Goal: Task Accomplishment & Management: Manage account settings

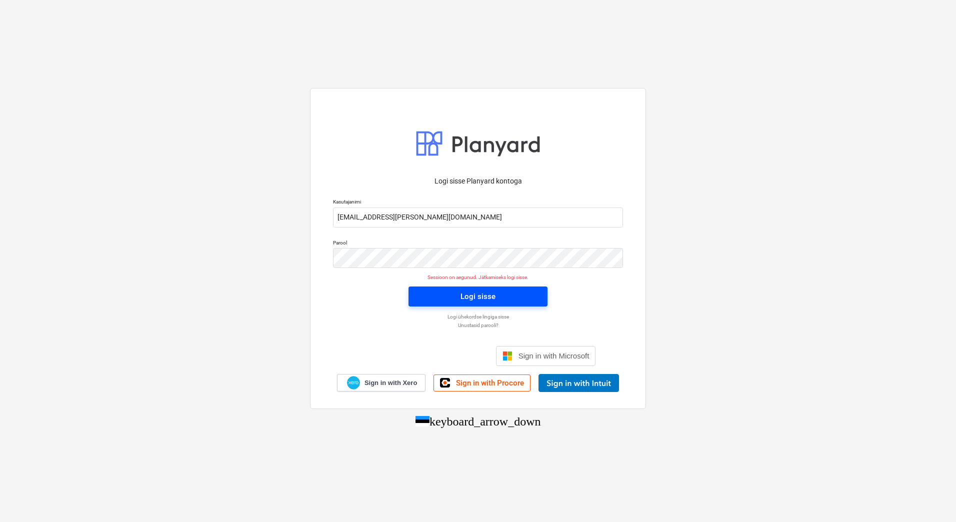
click at [460, 298] on span "Logi sisse" at bounding box center [478, 296] width 115 height 13
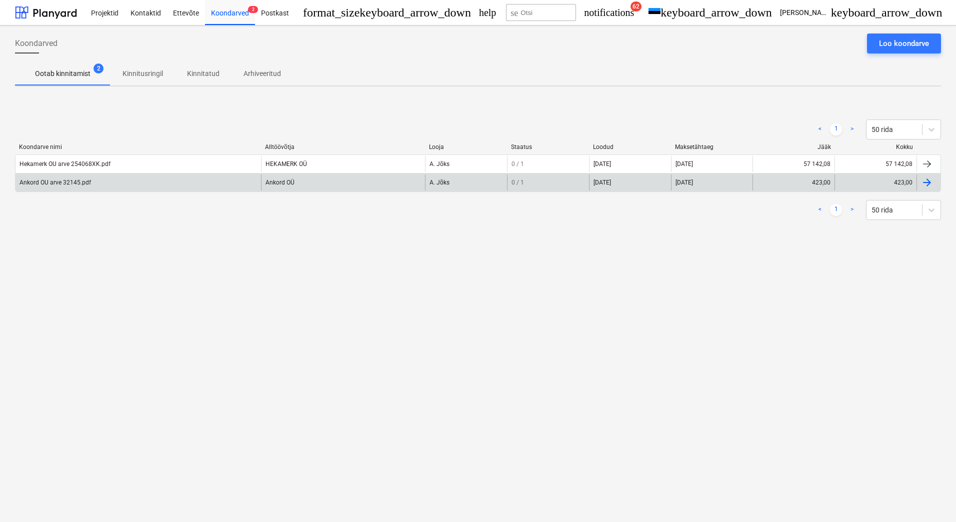
click at [156, 186] on div "Ankord OU arve 32145.pdf" at bounding box center [139, 183] width 246 height 16
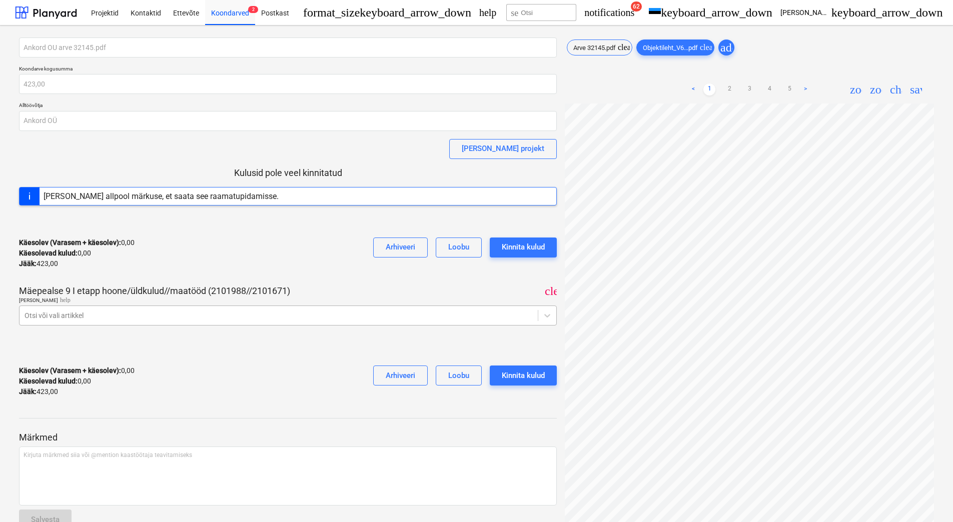
click at [301, 316] on div at bounding box center [279, 316] width 508 height 10
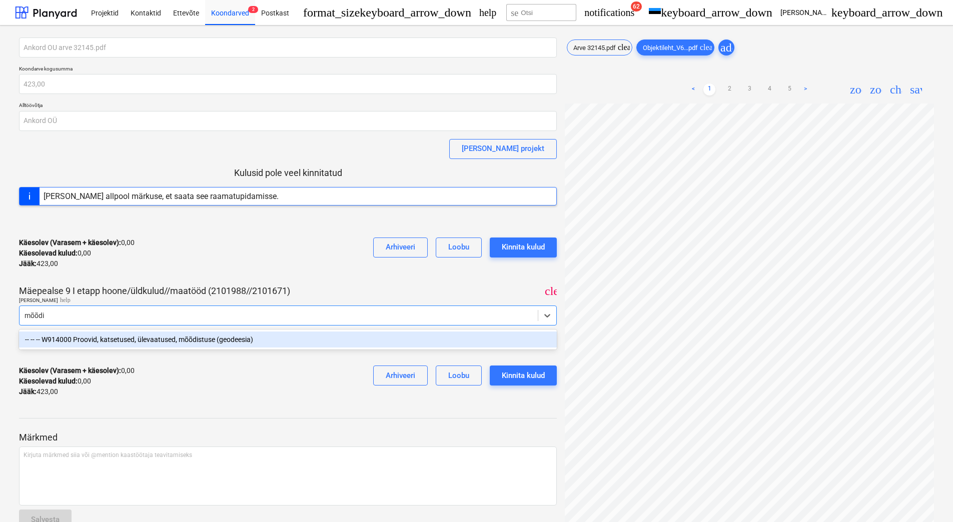
type input "mõõdis"
click at [284, 339] on div "-- -- -- W914000 Proovid, katsetused, ülevaatused, mõõdistuse (geodeesia)" at bounding box center [288, 340] width 538 height 16
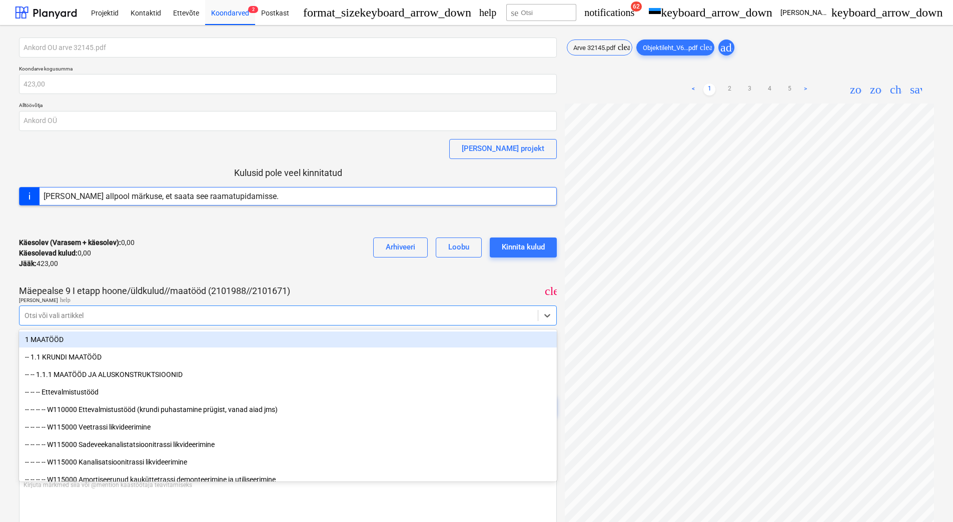
click at [320, 275] on div "Käesolev (Varasem + käesolev) : 0,00 Käesolevad kulud : 0,00 Jääk : 423,00 Arhi…" at bounding box center [288, 254] width 538 height 48
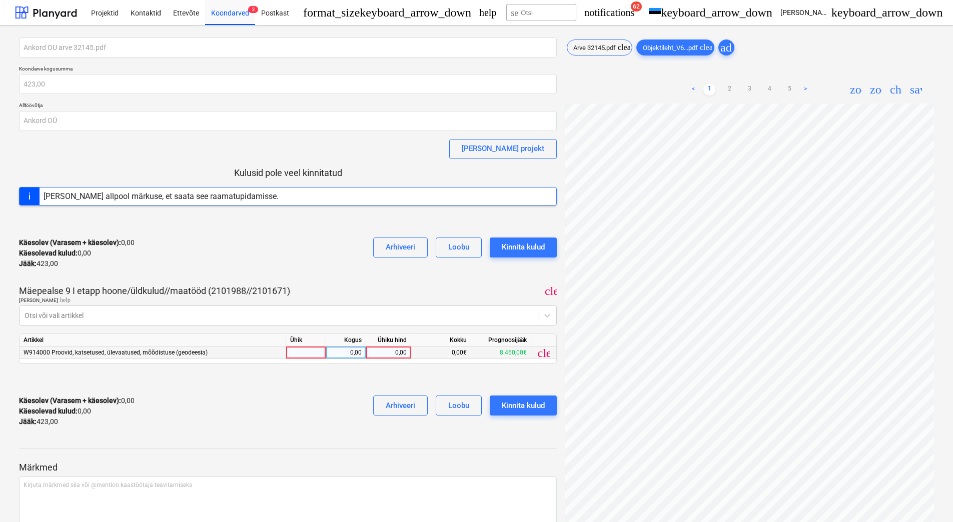
click at [386, 354] on div "0,00" at bounding box center [388, 353] width 37 height 13
type input "423"
click at [326, 398] on div "Käesolev (Varasem + käesolev) : 0,00 Käesolevad kulud : 0,00 Jääk : 423,00 Arhi…" at bounding box center [288, 412] width 538 height 48
click at [531, 402] on div "Kinnita kulud" at bounding box center [523, 405] width 43 height 13
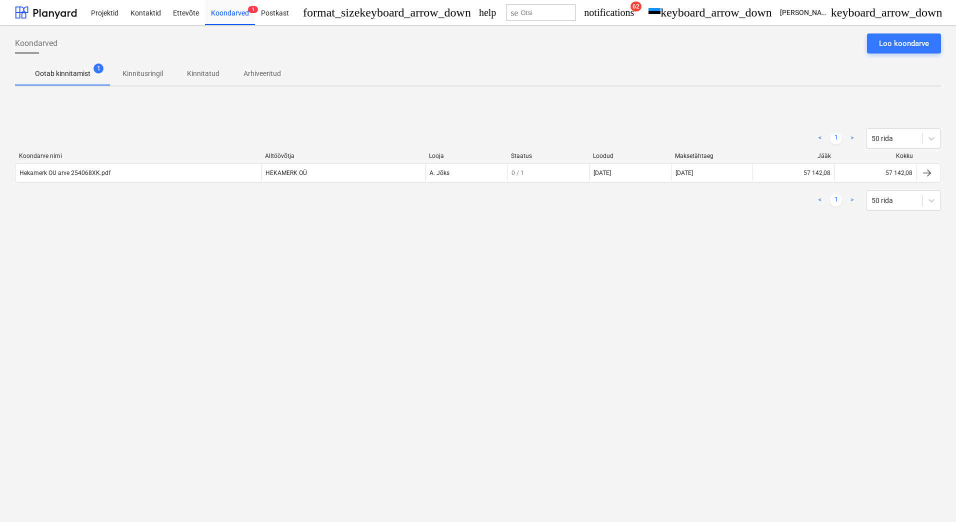
click at [139, 295] on div "Koondarved Loo koondarve Ootab kinnitamist 1 Kinnitusringil Kinnitatud Arhiveer…" at bounding box center [478, 274] width 956 height 497
click at [33, 9] on div at bounding box center [46, 12] width 62 height 25
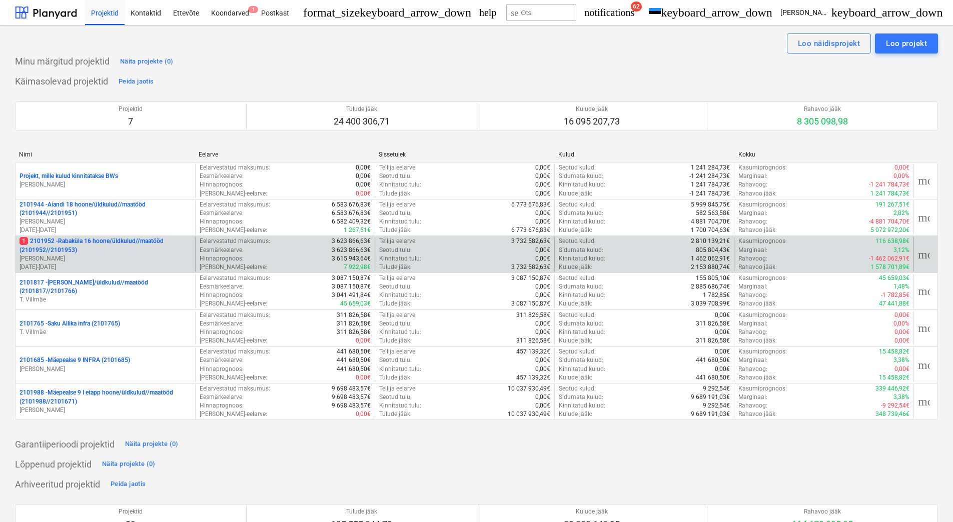
click at [88, 249] on p "1 2101952 - [GEOGRAPHIC_DATA] 16 hoone/üldkulud//maatööd (2101952//2101953)" at bounding box center [106, 245] width 172 height 17
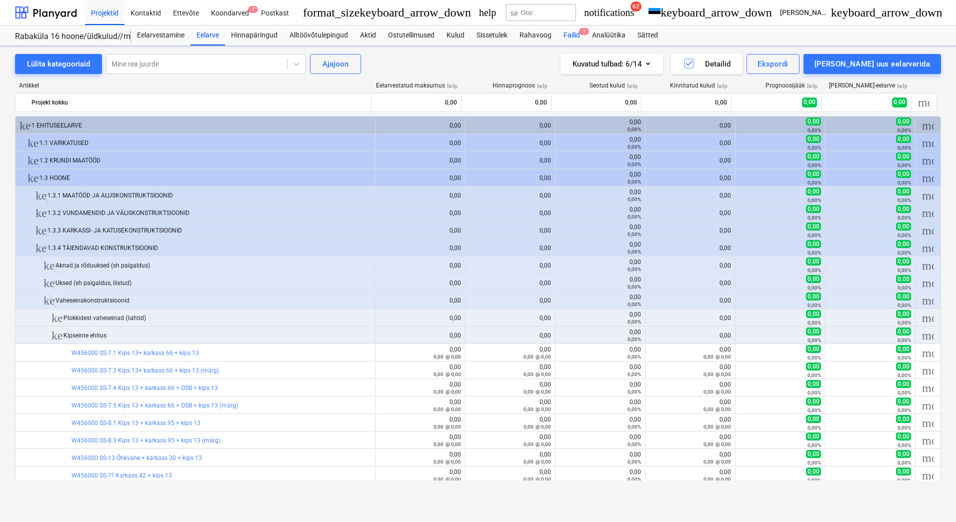
click at [569, 40] on div "Failid 1" at bounding box center [572, 36] width 29 height 20
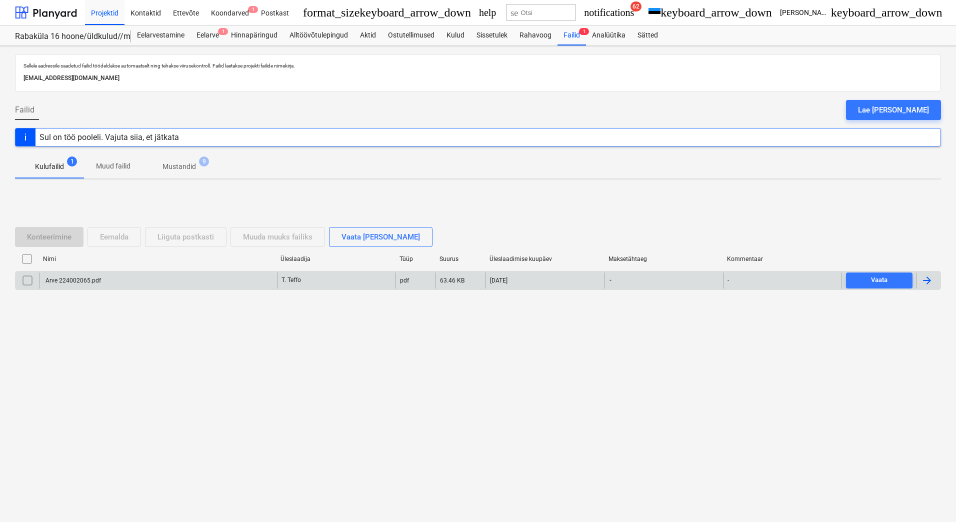
click at [154, 278] on div "Arve 224002065.pdf" at bounding box center [159, 281] width 238 height 16
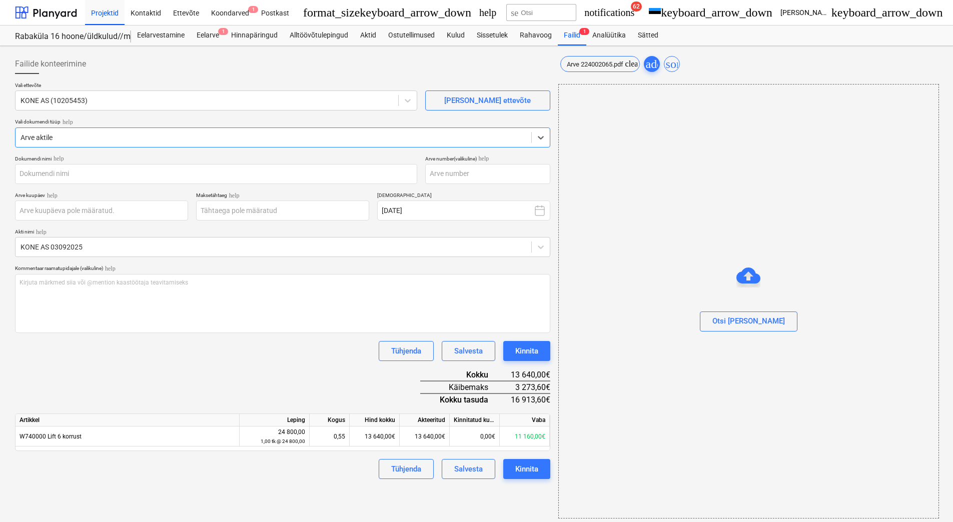
type input "Arve 224002065.pdf"
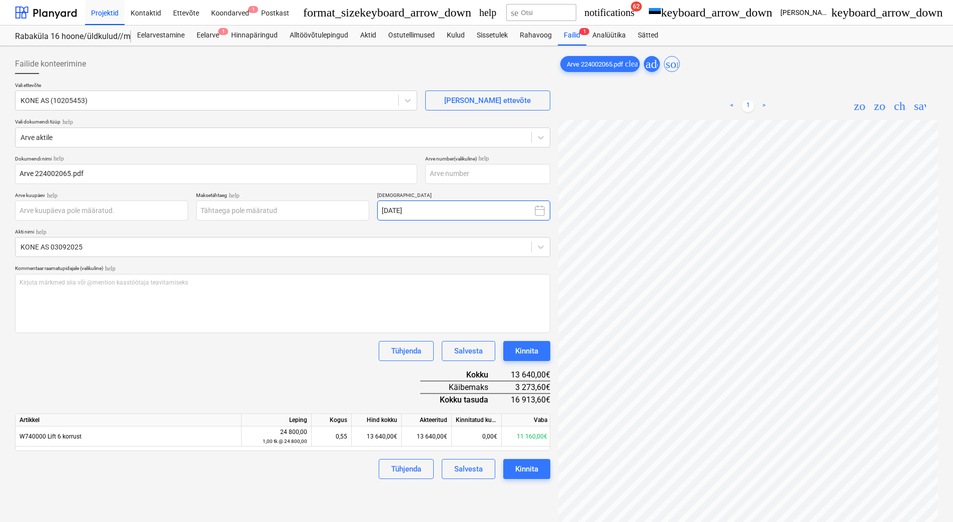
scroll to position [135, 0]
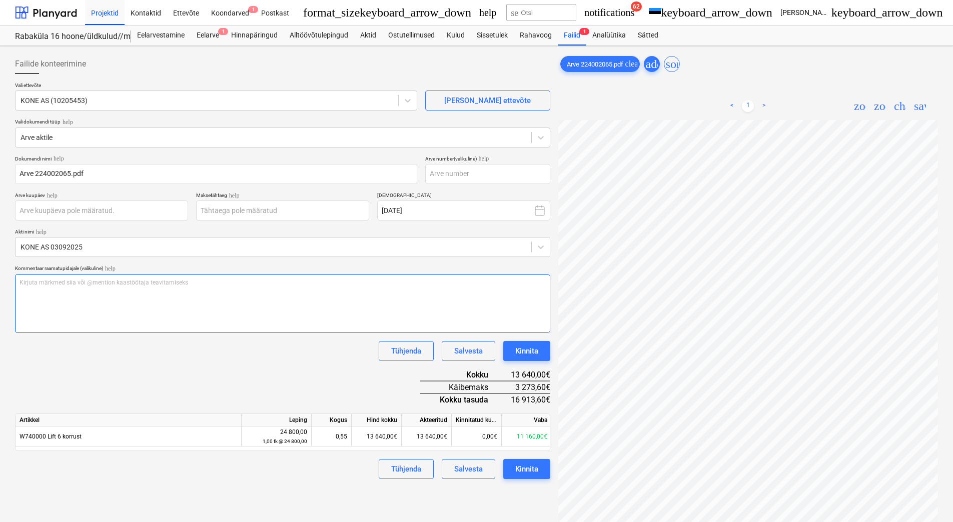
click at [154, 284] on p "Kirjuta märkmed siia või @mention kaastöötaja teavitamiseks ﻿" at bounding box center [283, 283] width 526 height 9
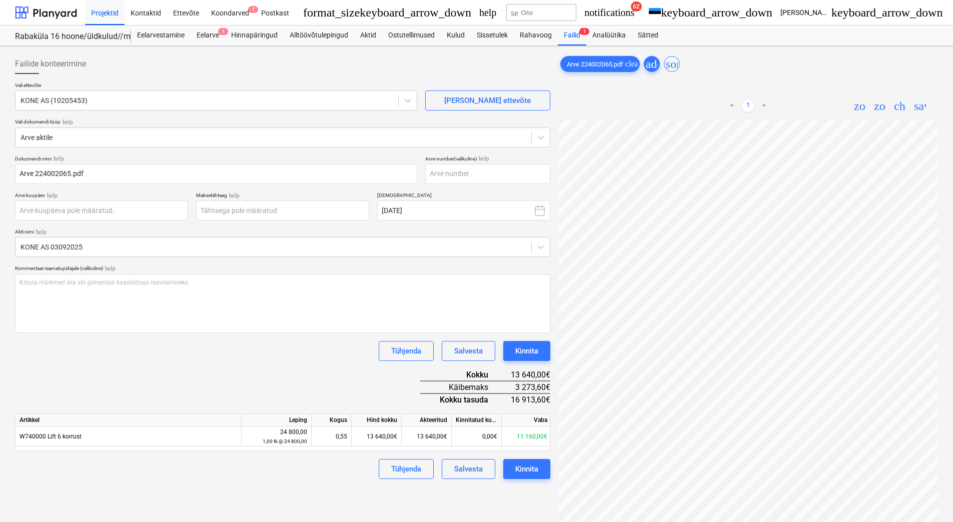
click at [853, 70] on div "Arve 224002065.pdf clear add sort" at bounding box center [748, 64] width 380 height 20
click at [915, 103] on span "save_alt" at bounding box center [920, 106] width 12 height 12
click at [368, 33] on div "Aktid" at bounding box center [368, 36] width 28 height 20
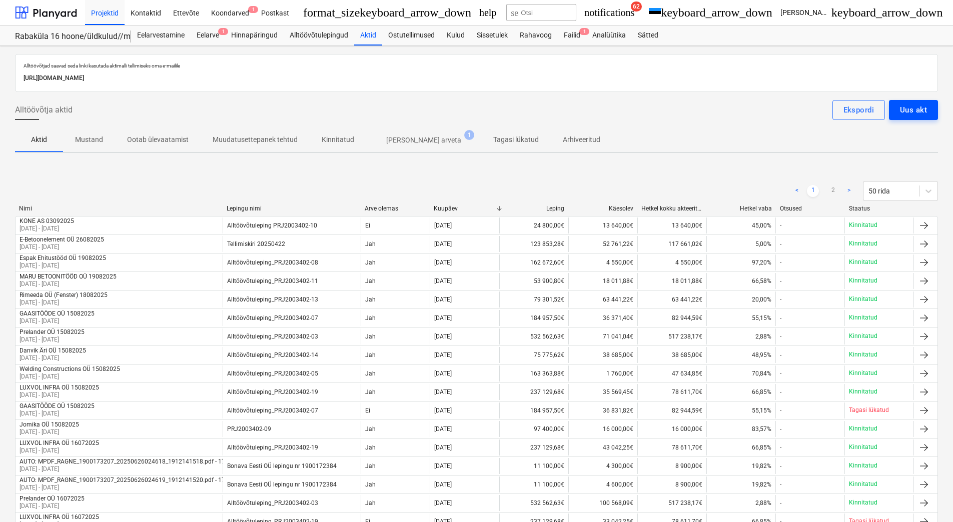
click at [920, 112] on div "Uus akt" at bounding box center [913, 110] width 27 height 13
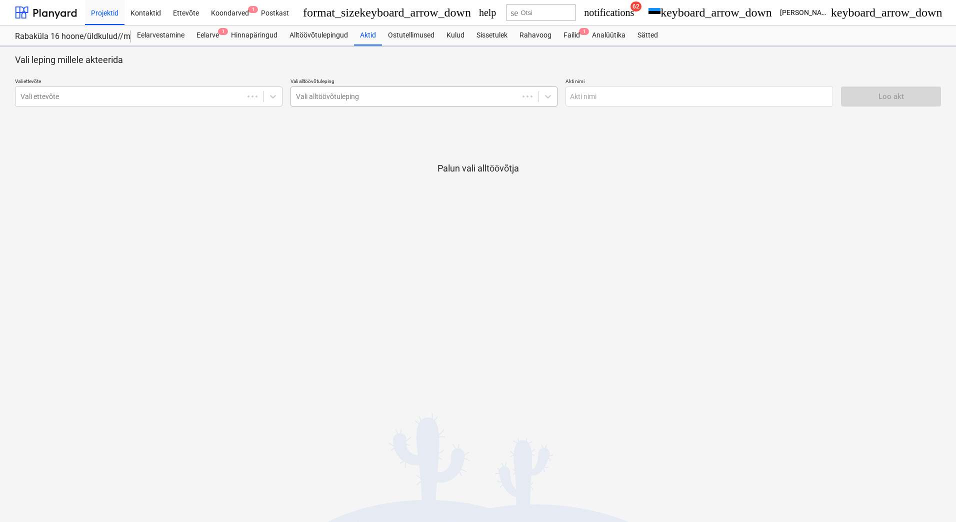
click at [367, 99] on div at bounding box center [405, 97] width 218 height 10
type input "k"
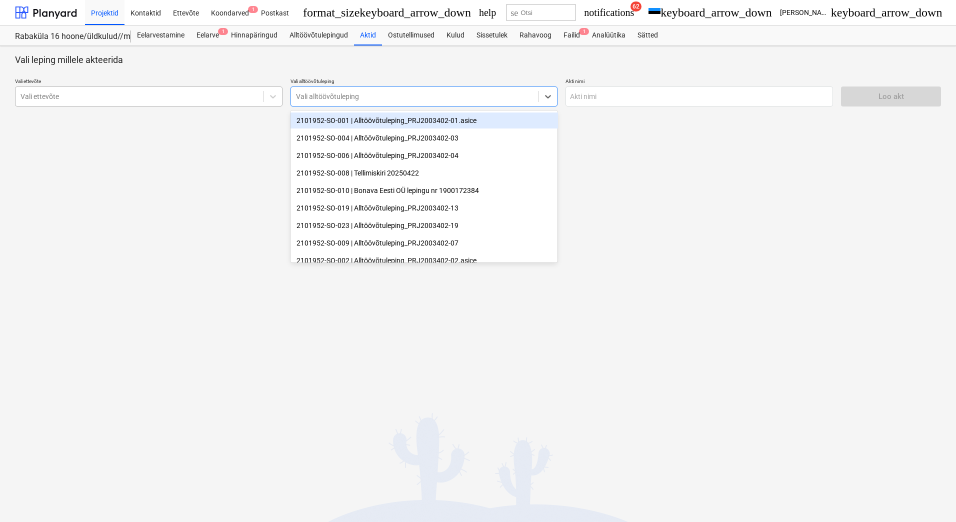
click at [103, 98] on div at bounding box center [140, 97] width 238 height 10
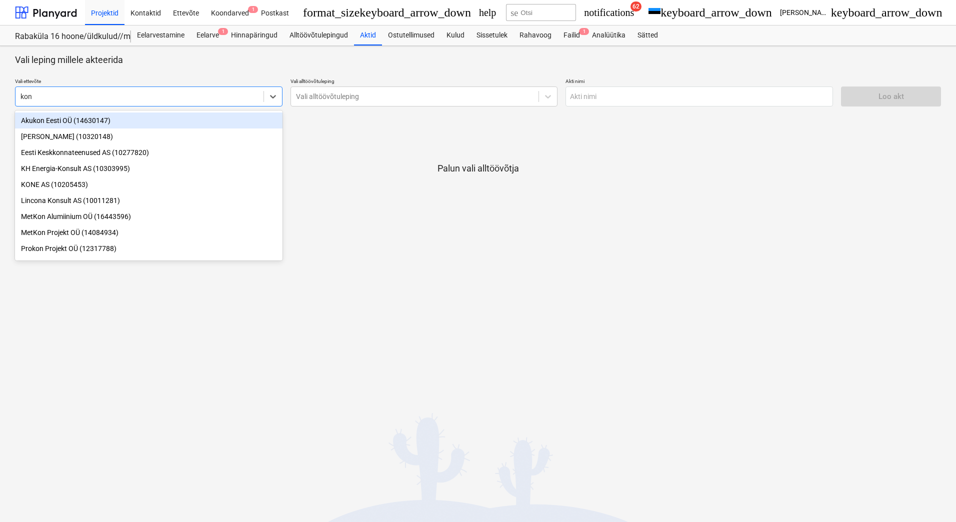
type input "kone"
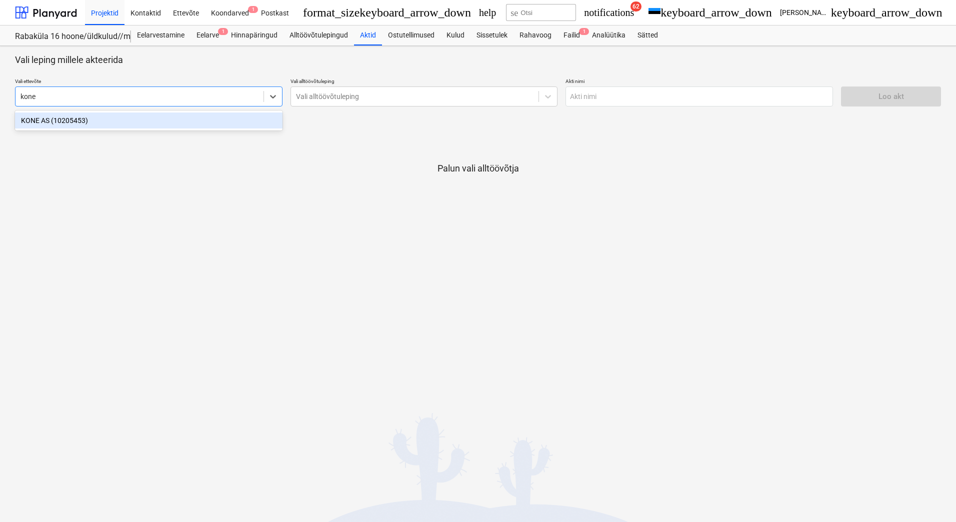
click at [115, 122] on div "KONE AS (10205453)" at bounding box center [149, 121] width 268 height 16
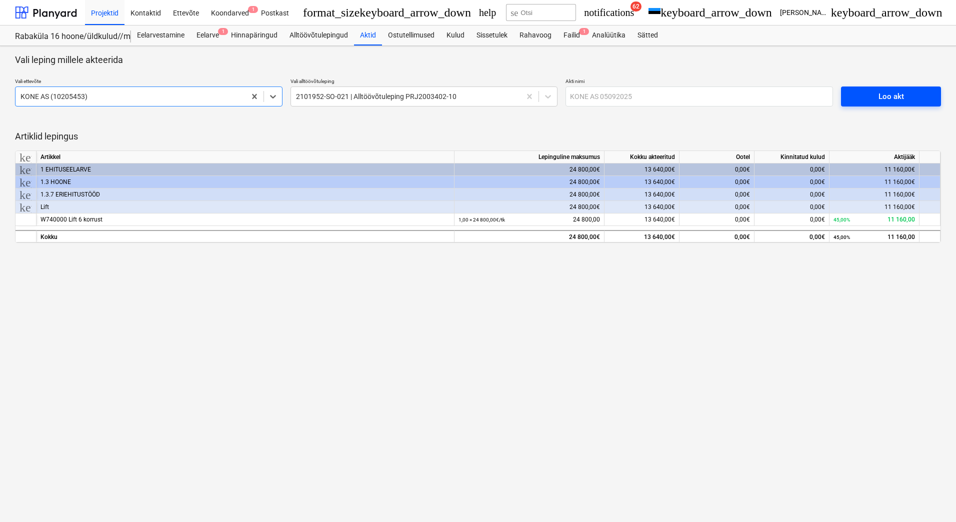
click at [878, 94] on span "Loo akt" at bounding box center [891, 96] width 76 height 13
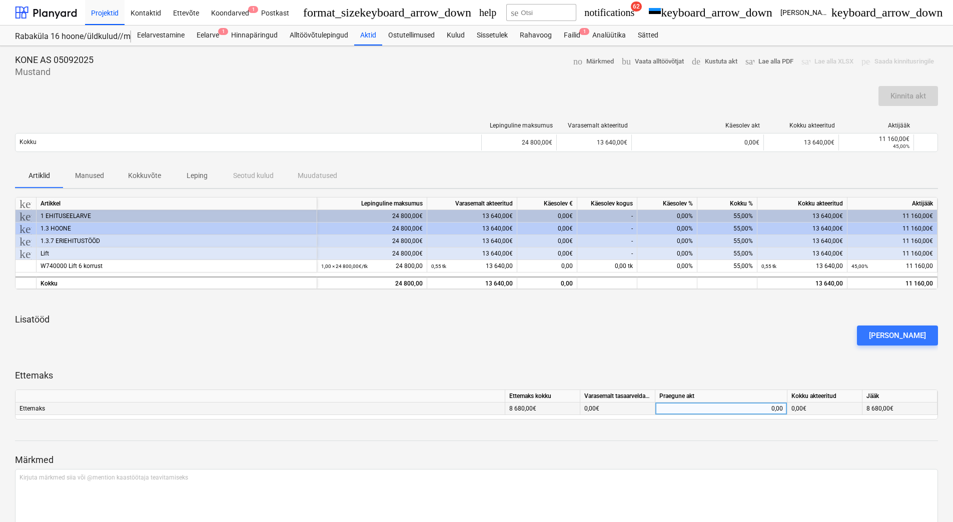
click at [697, 408] on div "0,00" at bounding box center [721, 409] width 124 height 13
type input "8680"
click at [702, 355] on div at bounding box center [476, 358] width 923 height 8
click at [725, 63] on span "delete Kustuta akt" at bounding box center [715, 62] width 46 height 12
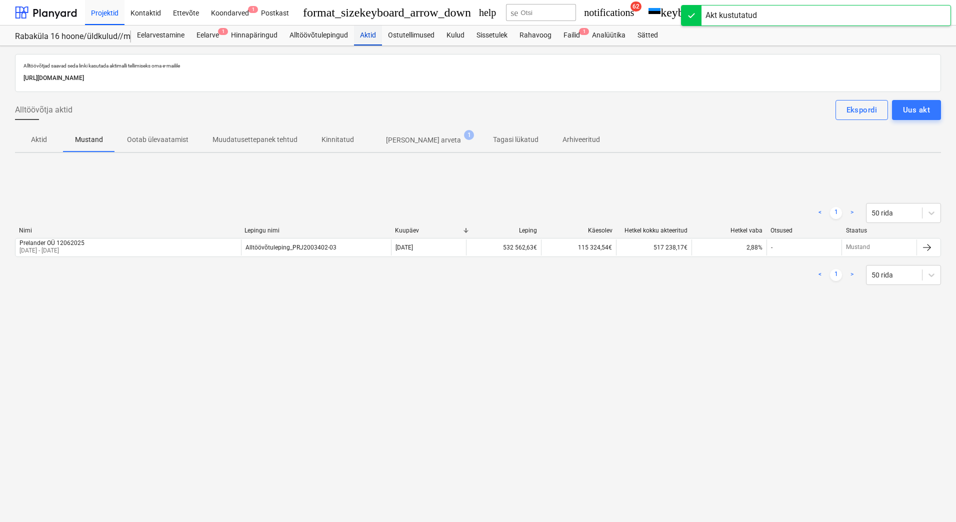
click at [368, 35] on div "Aktid" at bounding box center [368, 36] width 28 height 20
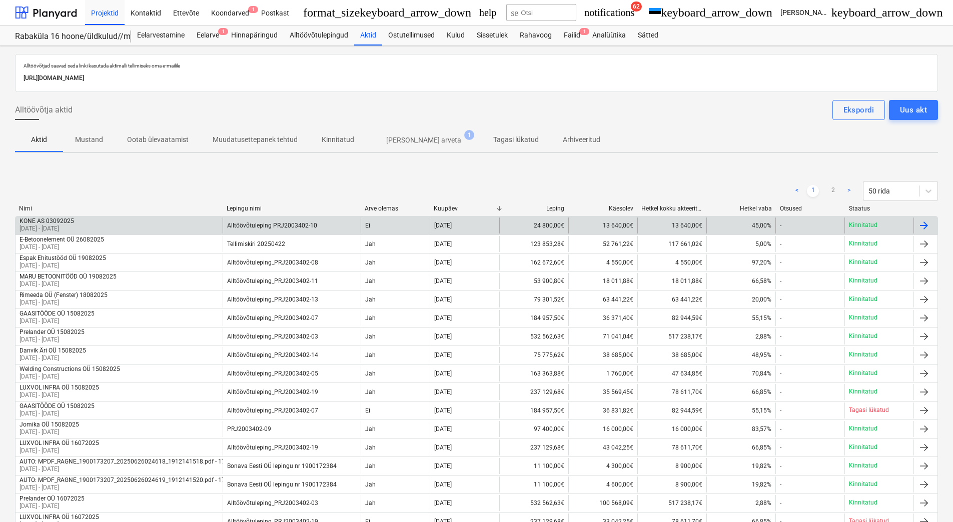
click at [170, 218] on div "KONE AS 03092025 [DATE] - [DATE]" at bounding box center [119, 226] width 207 height 16
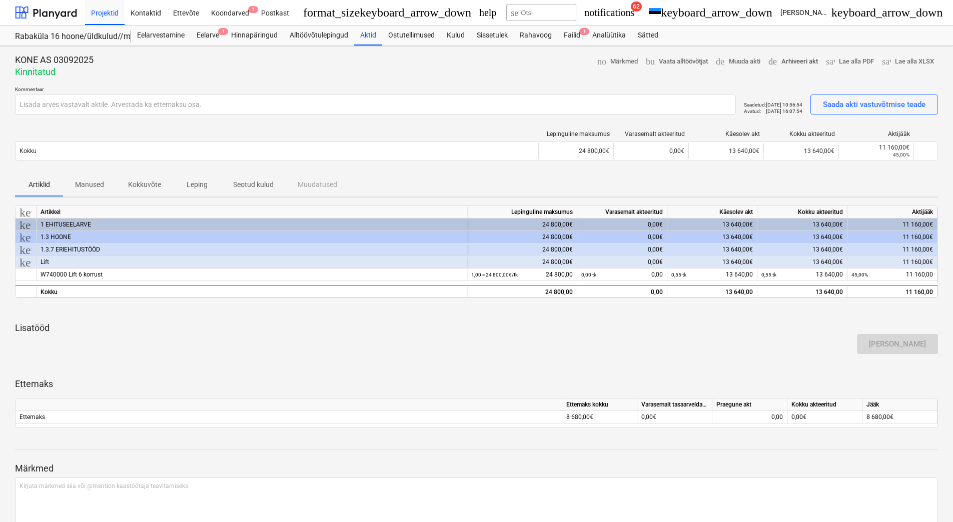
click at [788, 59] on span "delete Arhiveeri akt" at bounding box center [793, 62] width 50 height 12
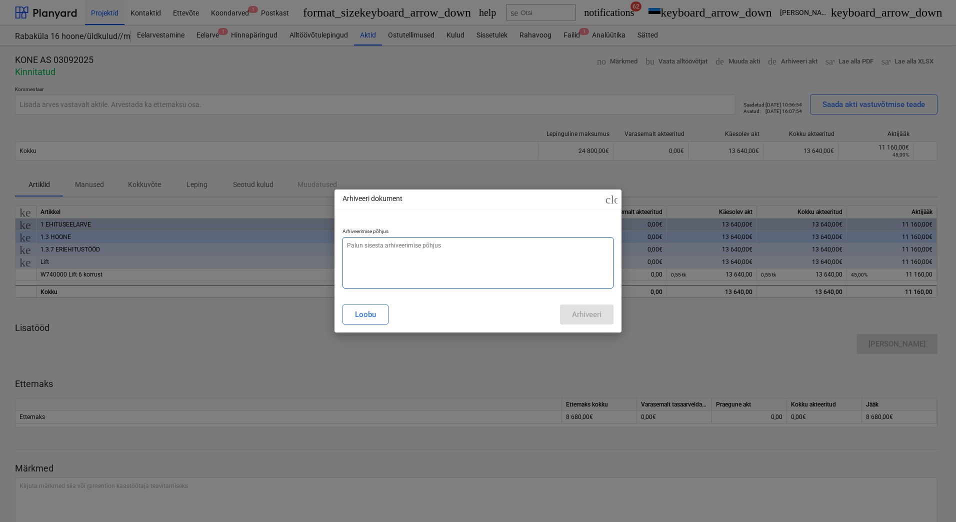
click at [472, 269] on textarea at bounding box center [478, 263] width 271 height 52
type textarea "x"
type textarea "A"
type textarea "x"
type textarea "Ak"
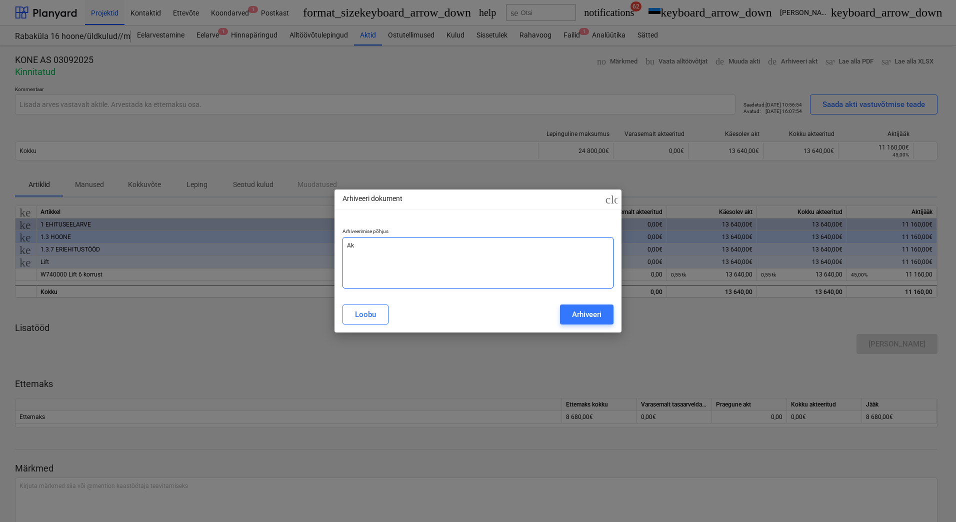
type textarea "x"
type textarea "Akt"
type textarea "x"
type textarea "Akti"
type textarea "x"
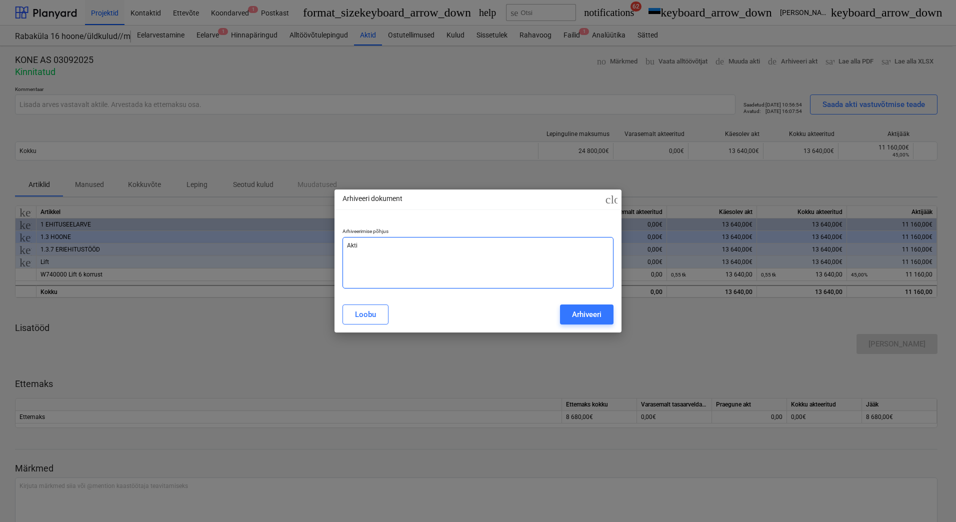
type textarea "Aktil"
type textarea "x"
type textarea "Aktile"
type textarea "x"
type textarea "Aktile"
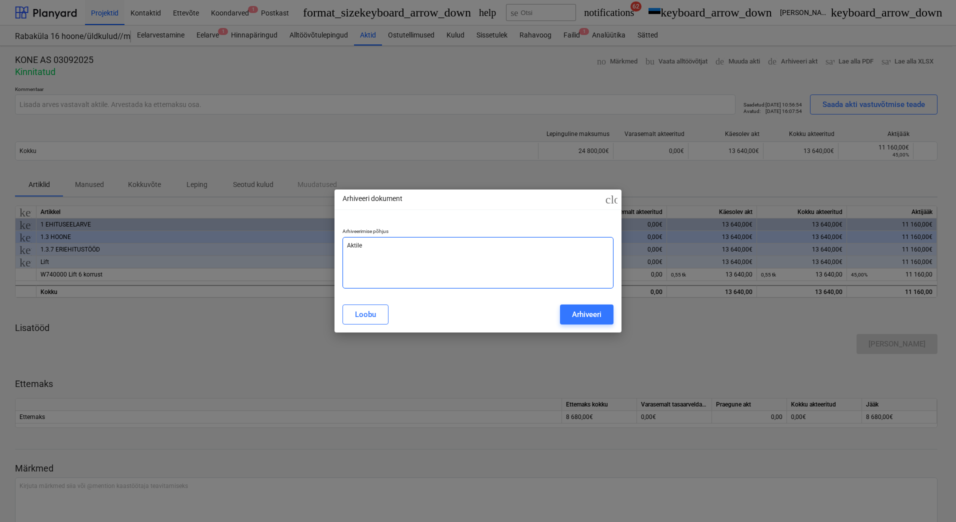
type textarea "x"
type textarea "Aktile o"
type textarea "x"
type textarea "Aktile on"
type textarea "x"
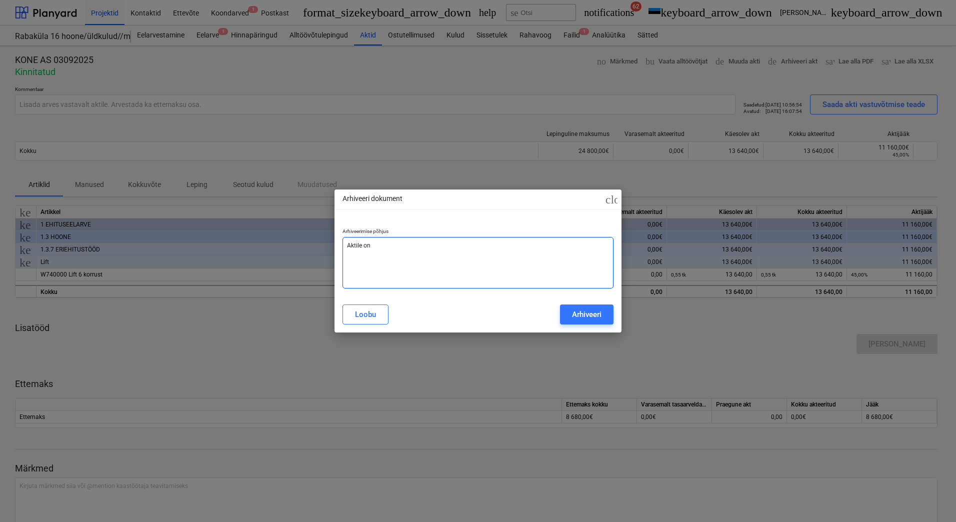
type textarea "Aktile on"
type textarea "x"
type textarea "Aktile on m"
type textarea "x"
type textarea "Aktile on mä"
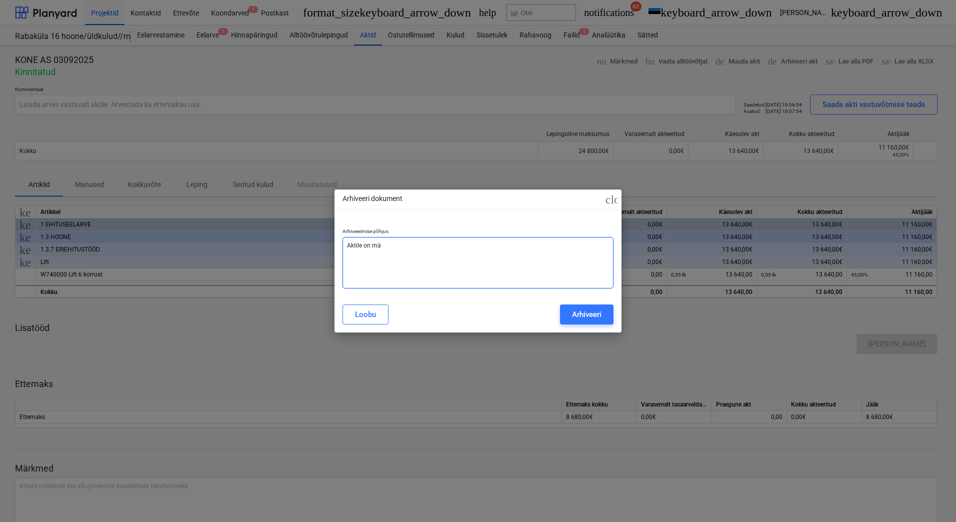
type textarea "x"
type textarea "Aktile on mär"
type textarea "x"
type textarea "Aktile on [PERSON_NAME]"
type textarea "x"
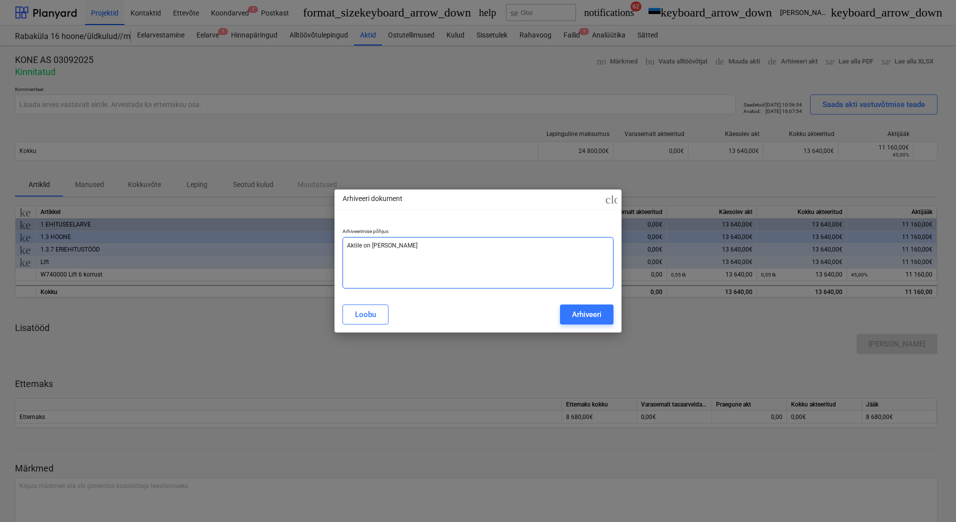
type textarea "Aktile on märki"
type textarea "x"
type textarea "Aktile on [PERSON_NAME]"
type textarea "x"
type textarea "Aktile on märkiam"
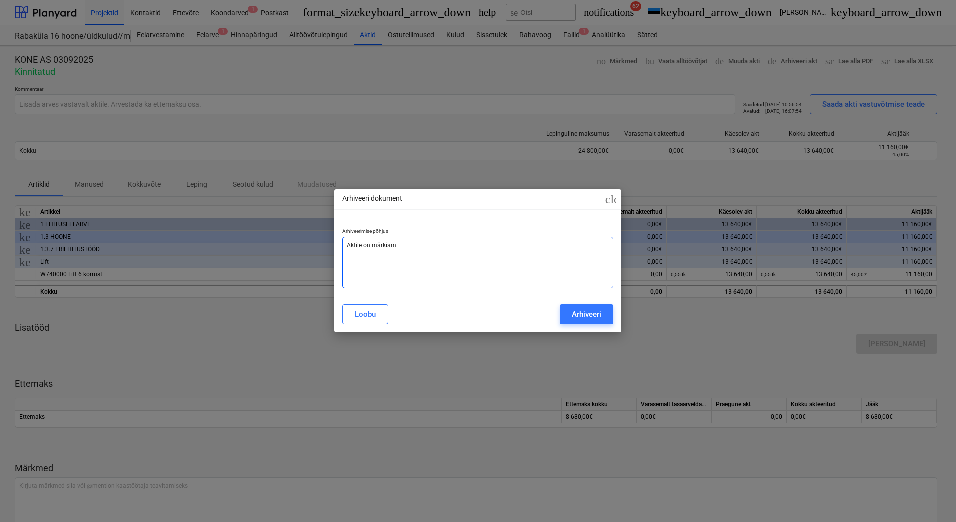
type textarea "x"
type textarea "Aktile on märkiama"
type textarea "x"
type textarea "Aktile on märkiamat"
type textarea "x"
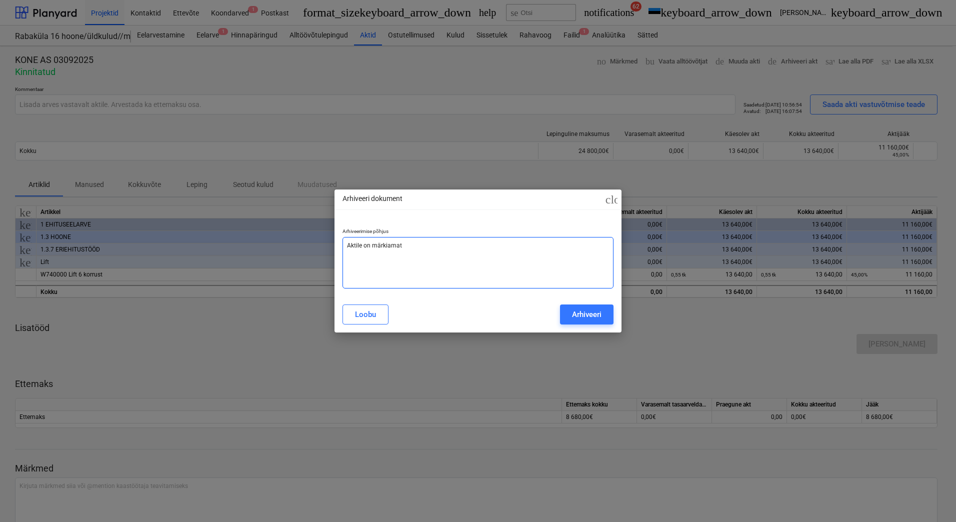
type textarea "Aktile on märkiamat"
type textarea "x"
type textarea "Aktile on märkiamat e"
type textarea "x"
type textarea "Aktile on märkiamat et"
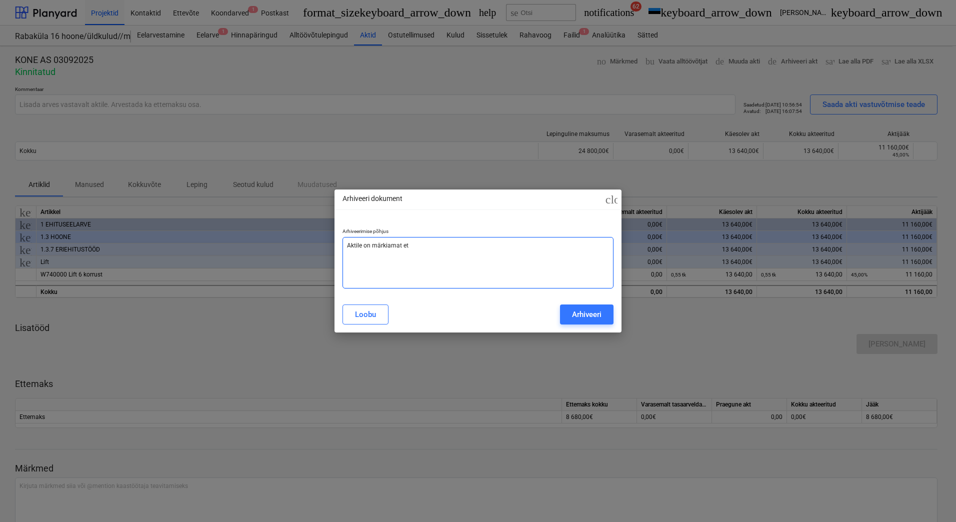
type textarea "x"
type textarea "Aktile on märkiamat ett"
type textarea "x"
type textarea "Aktile on märkiamat ette"
type textarea "x"
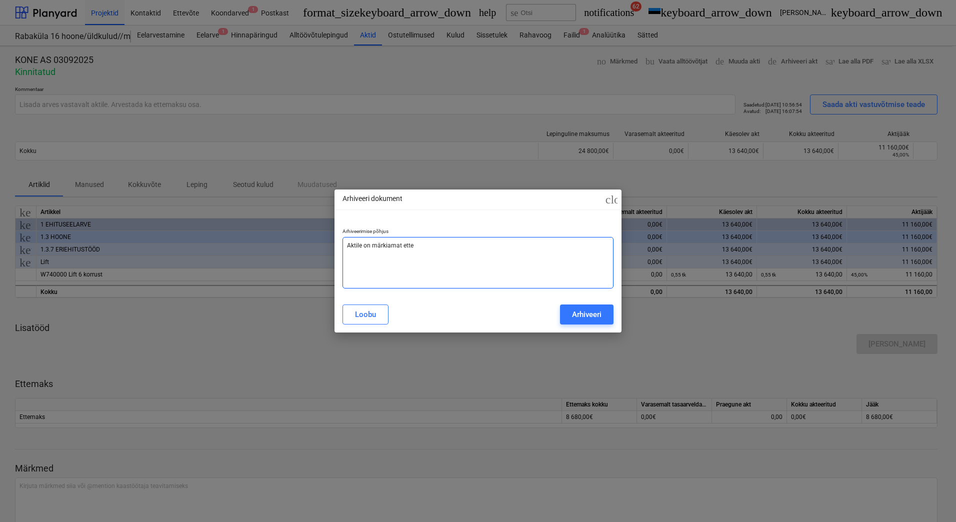
type textarea "Aktile on märkiamat ettem"
type textarea "x"
type textarea "Aktile on märkiamat ettema"
type textarea "x"
type textarea "Aktile on märkiamat ettemak"
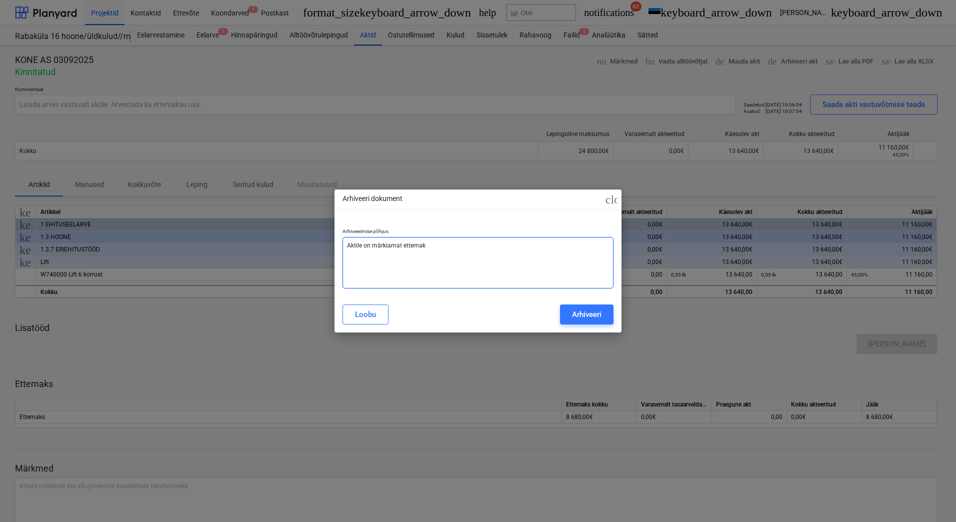
type textarea "x"
type textarea "Aktile on märkiamat ettemaks"
type textarea "x"
type textarea "Aktile on märkiamat ettemaksu"
type textarea "x"
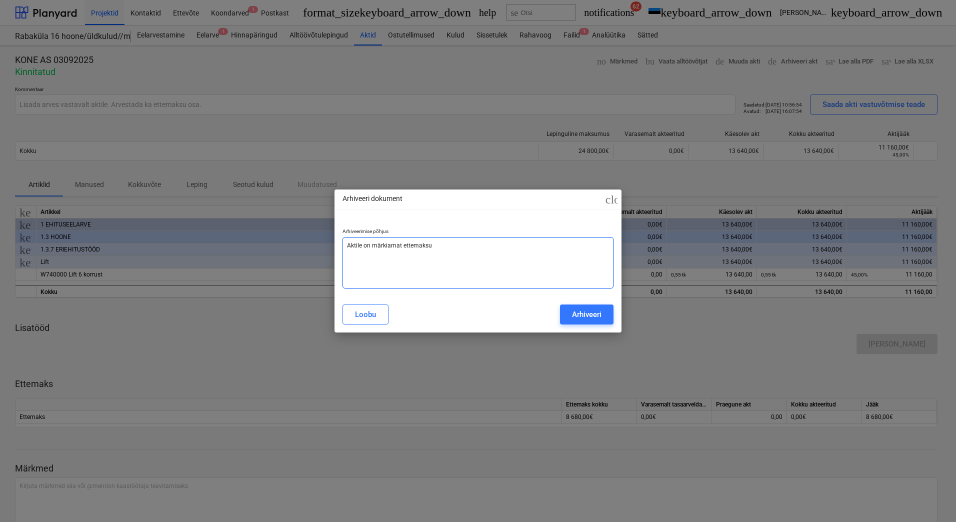
type textarea "Aktile on märkiamat ettemaksu"
type textarea "x"
type textarea "Aktile on märkiamat ettemaksu o"
type textarea "x"
type textarea "Aktile on märkiamat ettemaksu os"
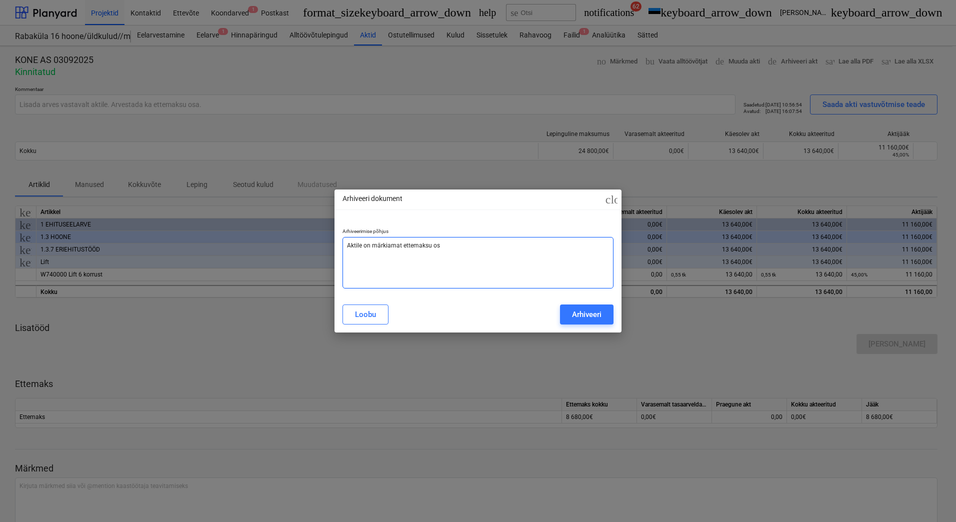
type textarea "x"
type textarea "Aktile on märkiamat ettemaksu osa"
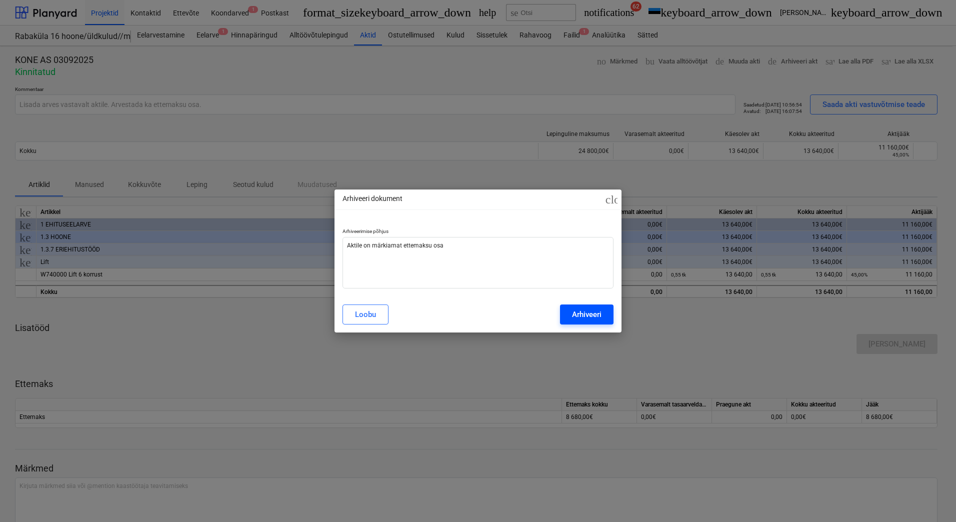
click at [598, 312] on div "Arhiveeri" at bounding box center [587, 314] width 30 height 13
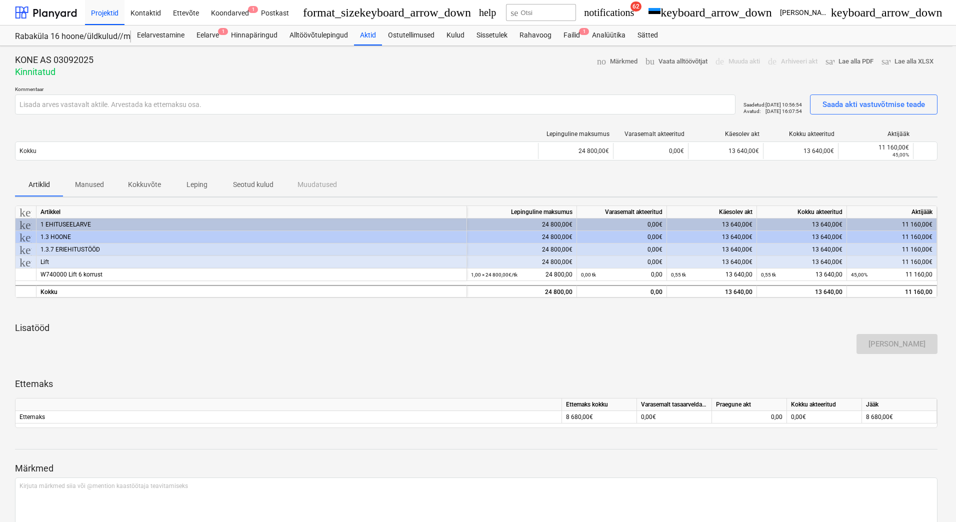
type textarea "x"
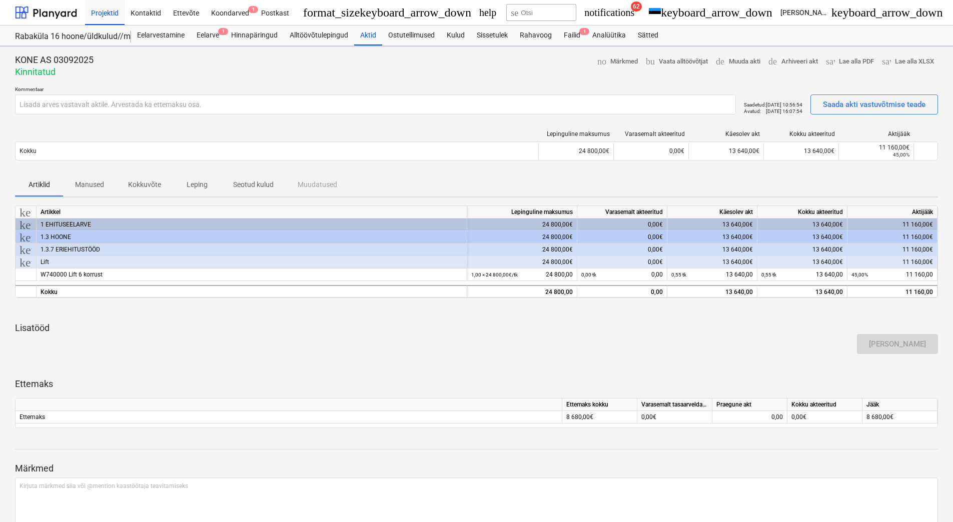
type input "Aktile on märkiamat ettemaksu osa"
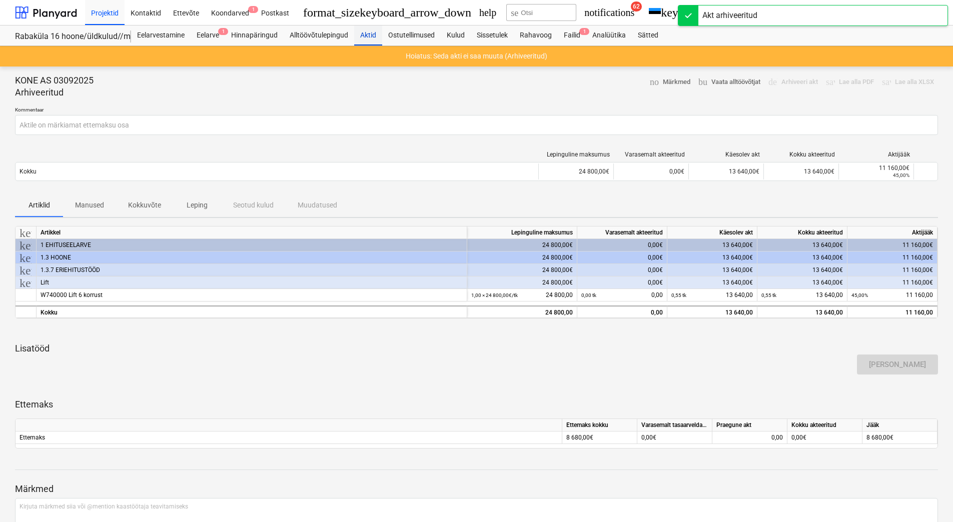
click at [359, 30] on div "Aktid" at bounding box center [368, 36] width 28 height 20
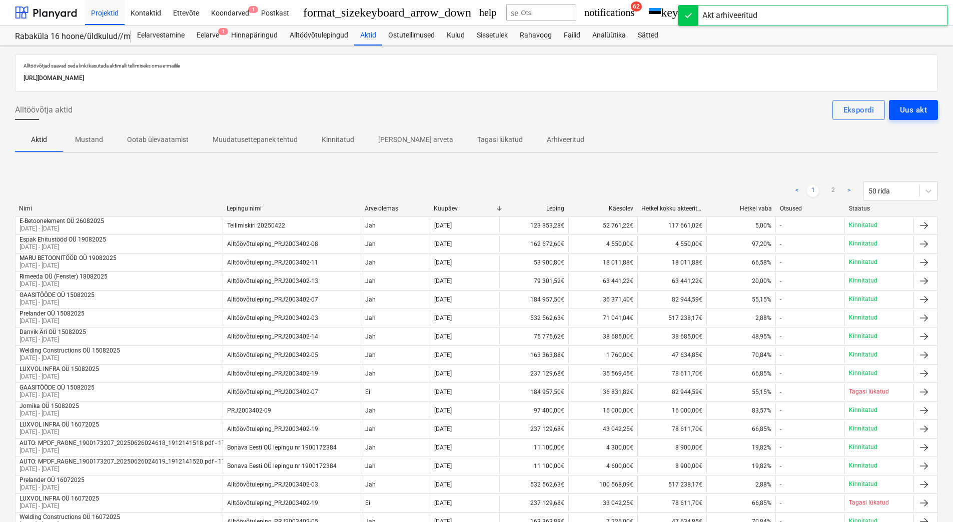
click at [916, 105] on div "Uus akt" at bounding box center [913, 110] width 27 height 13
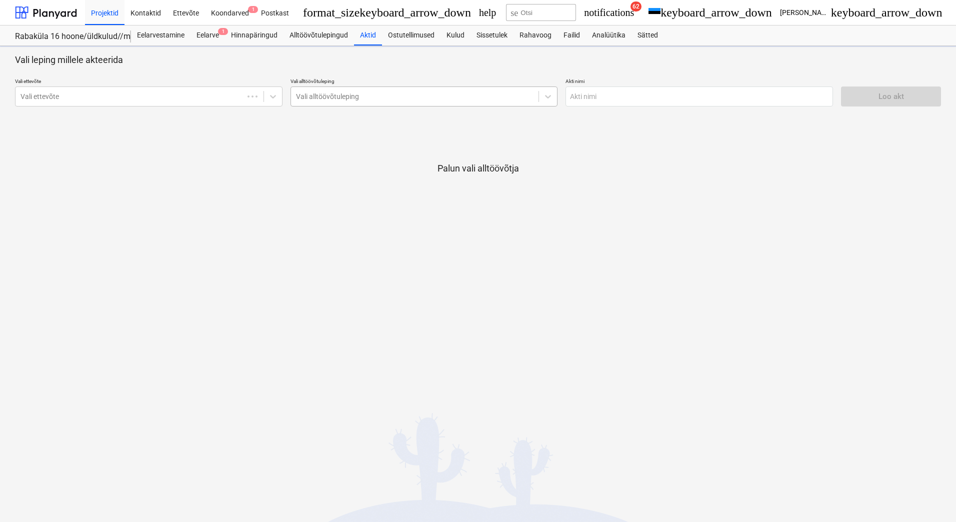
click at [317, 98] on div at bounding box center [415, 97] width 238 height 10
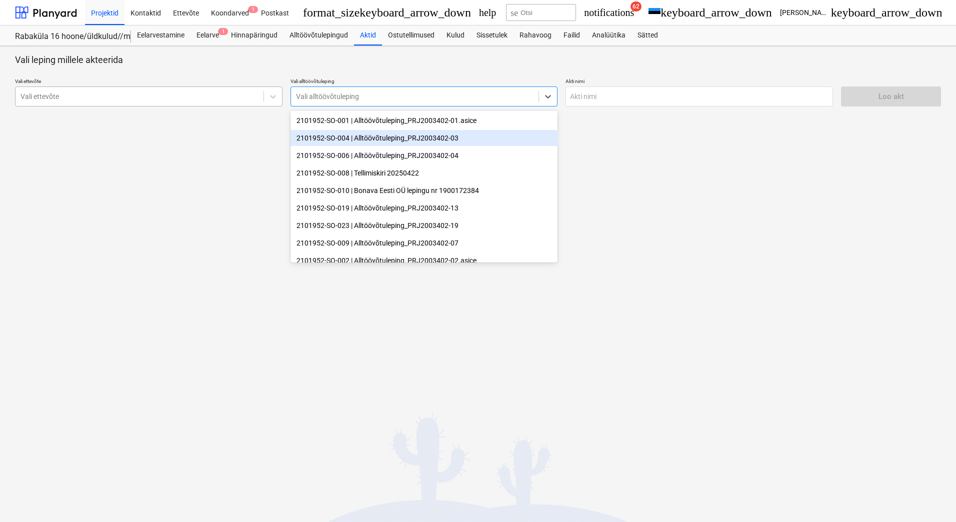
click at [173, 96] on div at bounding box center [140, 97] width 238 height 10
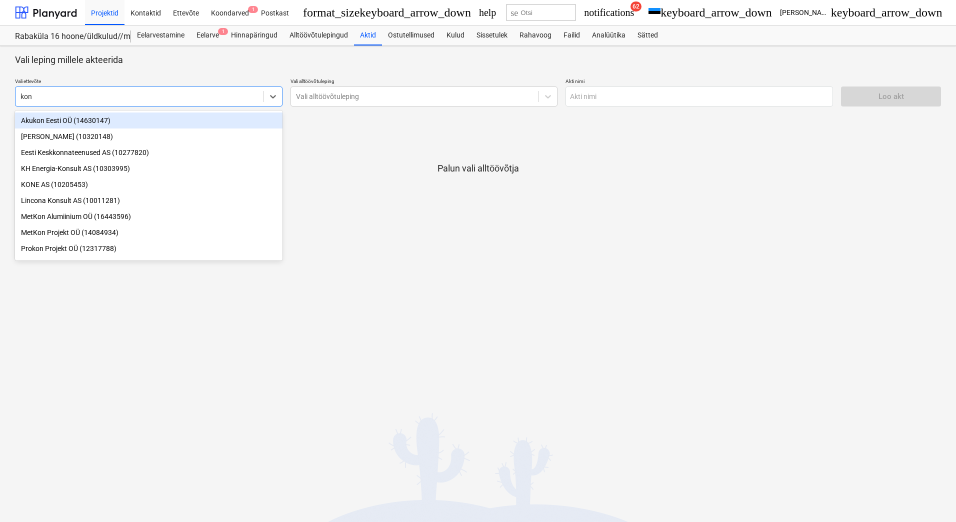
type input "kone"
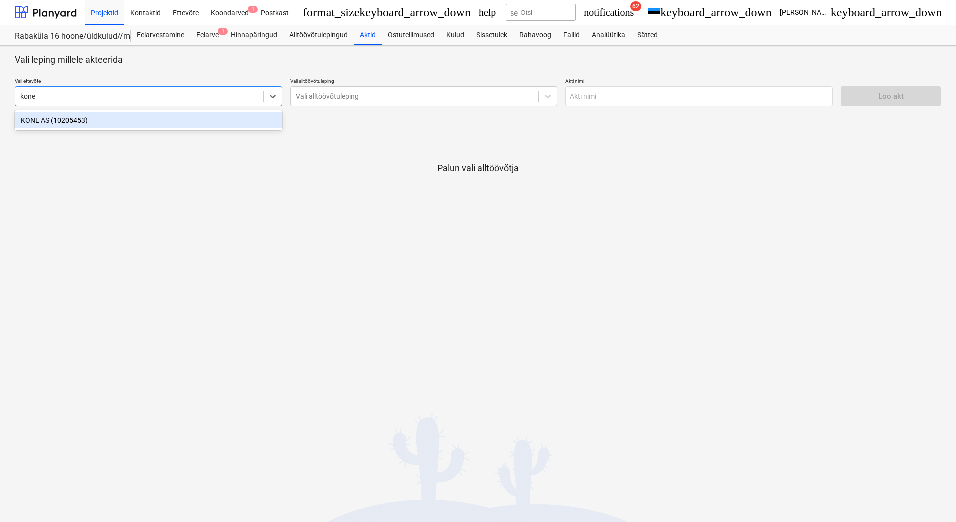
click at [179, 122] on div "KONE AS (10205453)" at bounding box center [149, 121] width 268 height 16
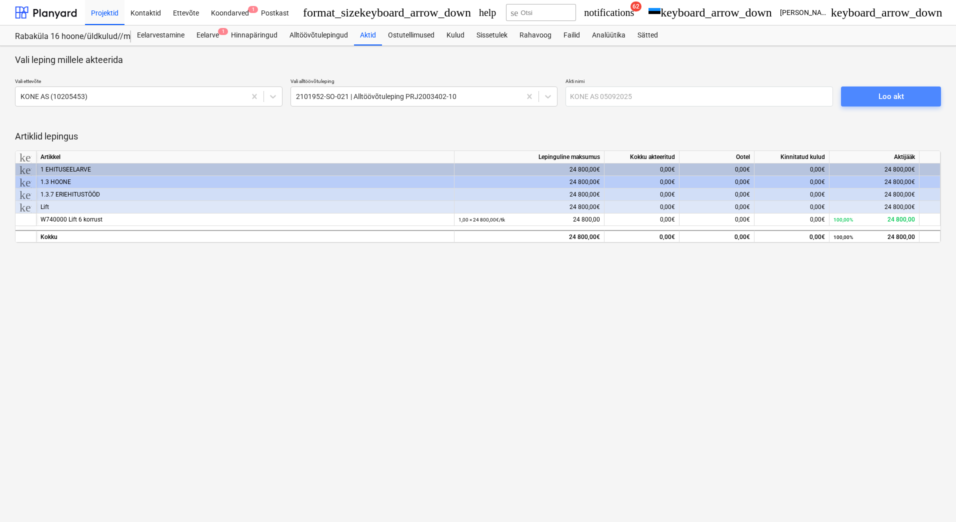
click at [894, 96] on div "Loo akt" at bounding box center [892, 96] width 26 height 13
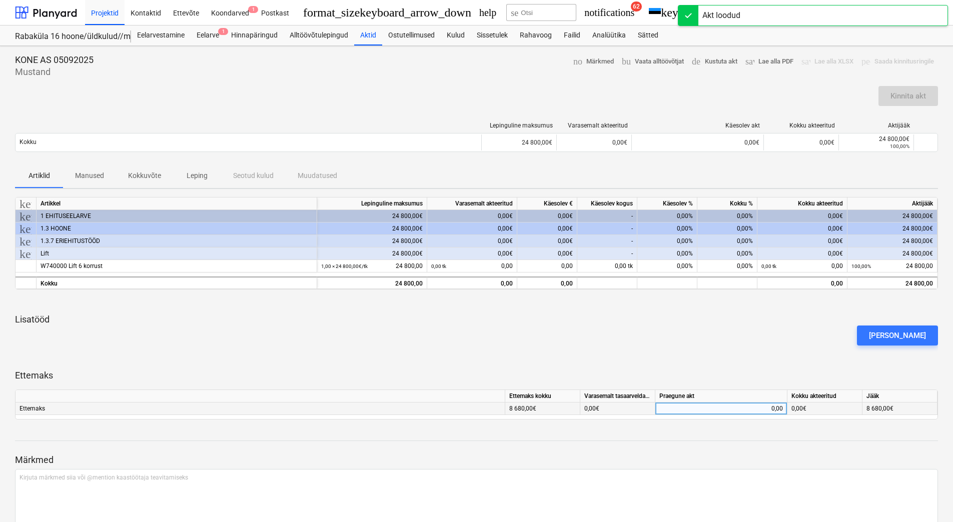
click at [686, 409] on div "0,00" at bounding box center [721, 409] width 124 height 13
type input "8680"
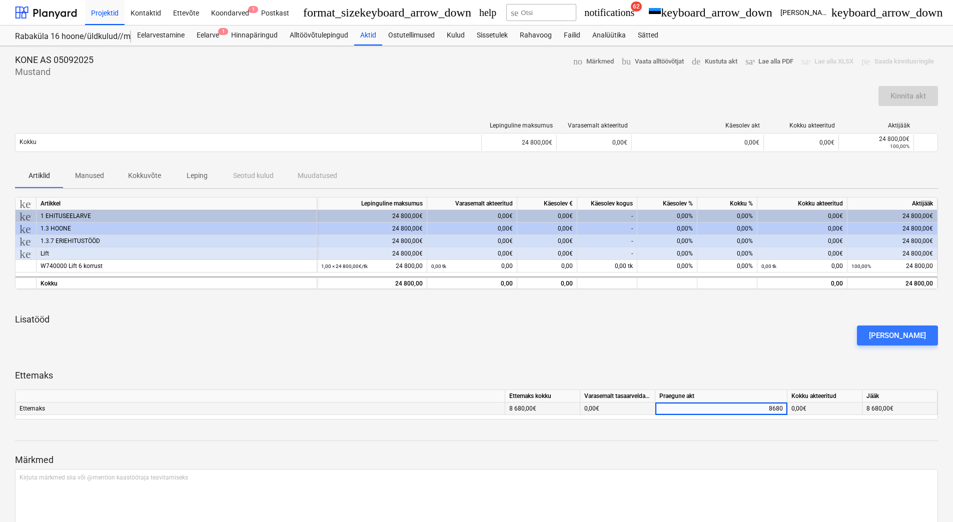
click at [543, 329] on div "[PERSON_NAME]" at bounding box center [476, 336] width 931 height 28
click at [553, 267] on div "0,00" at bounding box center [547, 266] width 60 height 13
type input "22320"
click at [644, 329] on div "[PERSON_NAME]" at bounding box center [476, 336] width 931 height 28
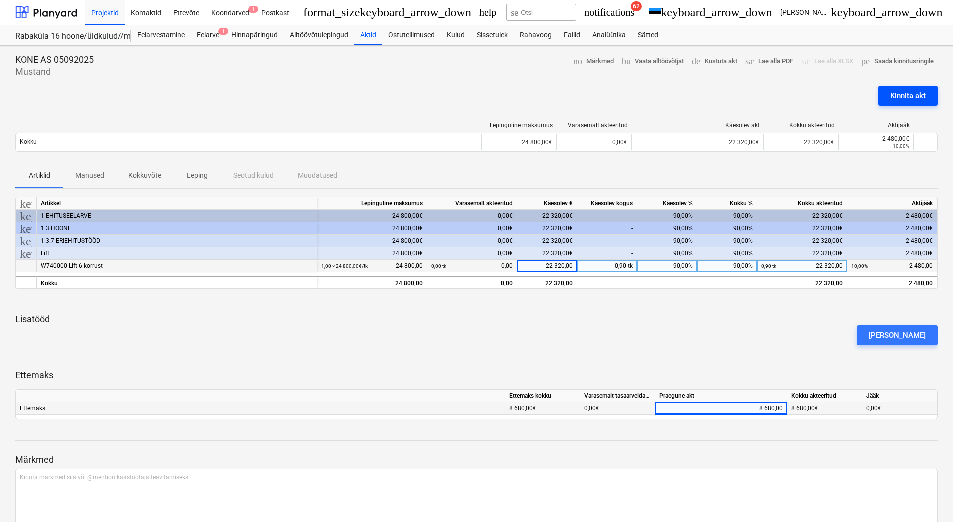
click at [914, 96] on div "Kinnita akt" at bounding box center [908, 96] width 36 height 13
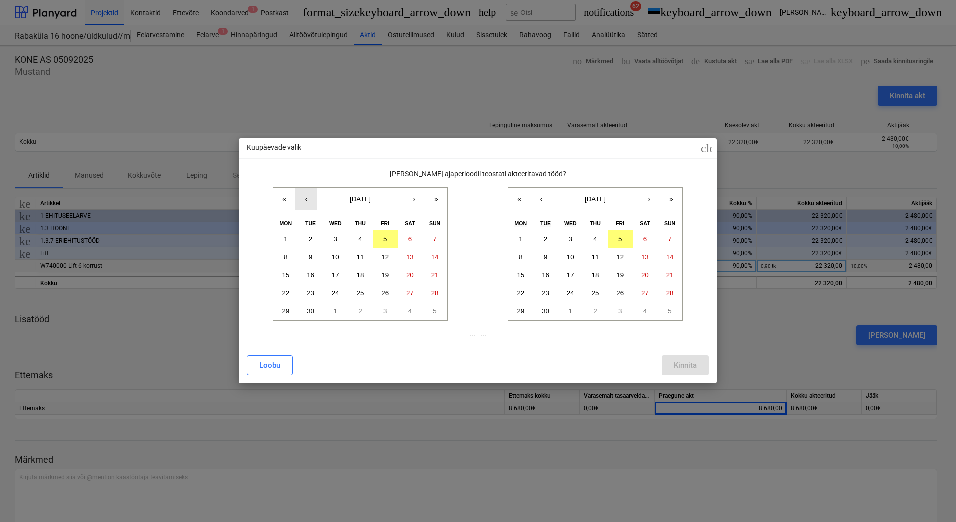
click at [309, 205] on button "‹" at bounding box center [307, 199] width 22 height 22
click at [379, 239] on button "1" at bounding box center [385, 240] width 25 height 18
click at [518, 237] on button "1" at bounding box center [521, 240] width 25 height 18
click at [680, 365] on div "Kinnita" at bounding box center [685, 365] width 23 height 13
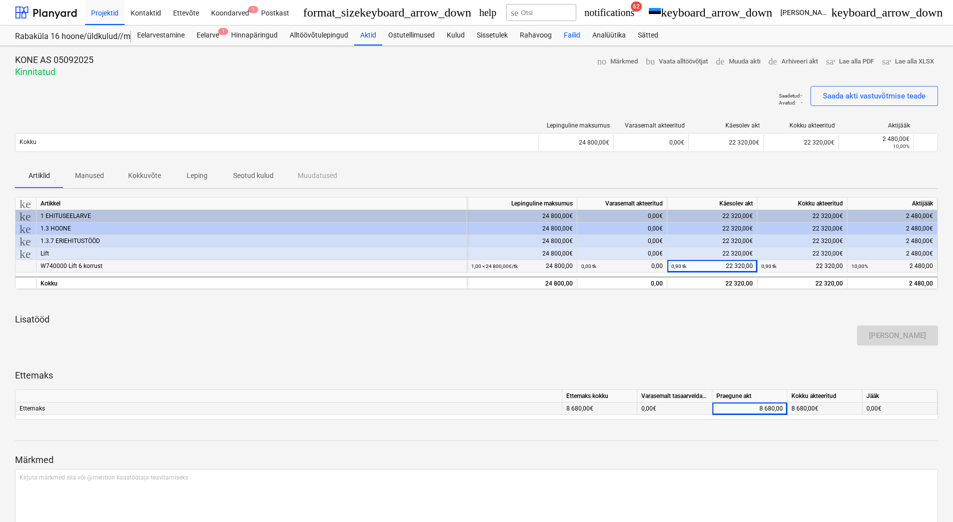
click at [577, 36] on div "Failid" at bounding box center [572, 36] width 29 height 20
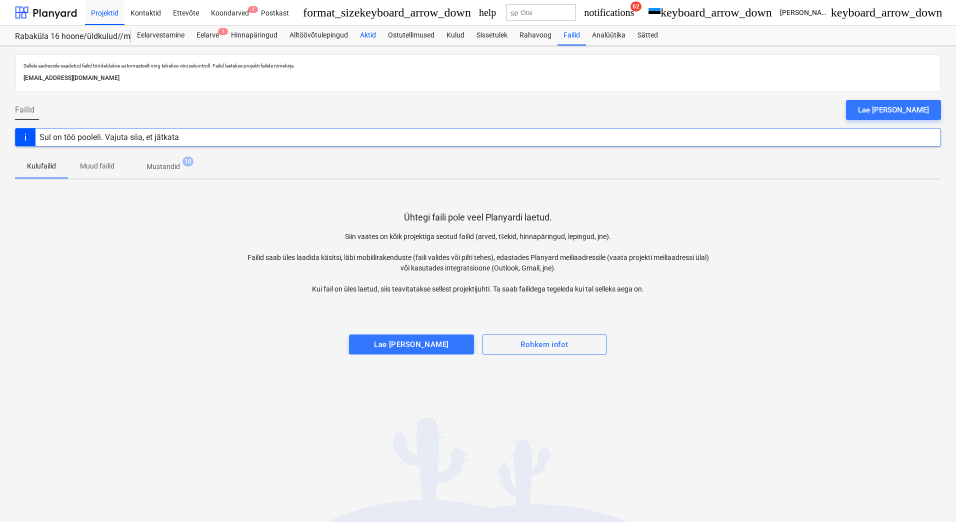
click at [367, 38] on div "Aktid" at bounding box center [368, 36] width 28 height 20
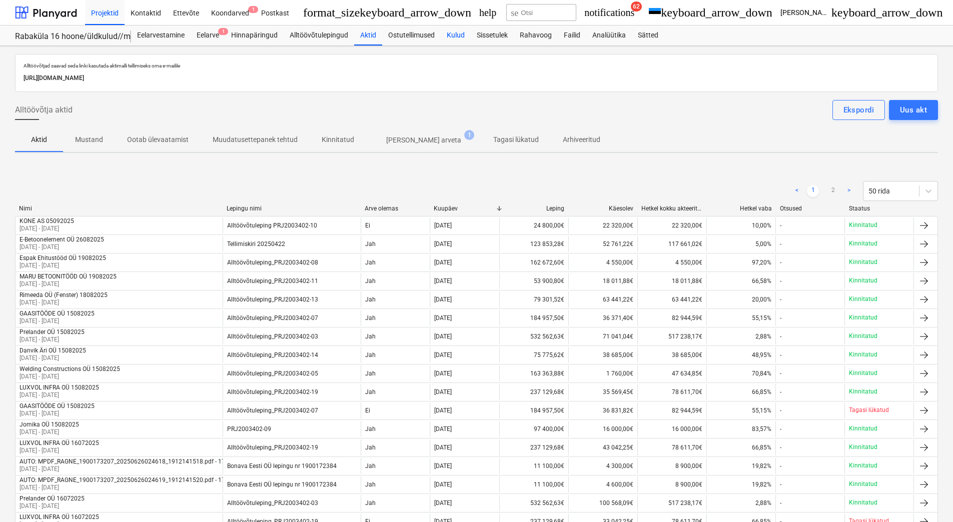
click at [457, 32] on div "Kulud" at bounding box center [456, 36] width 30 height 20
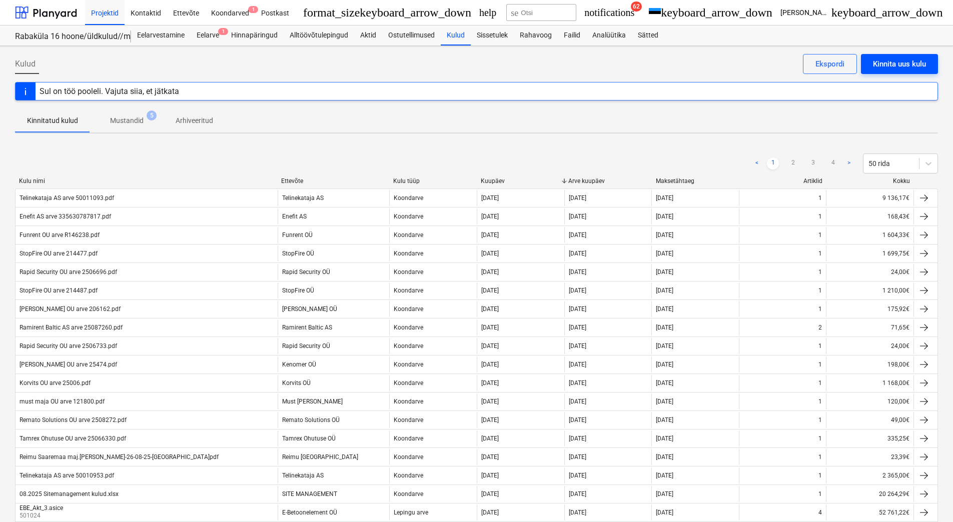
click at [908, 63] on div "Kinnita uus kulu" at bounding box center [899, 64] width 53 height 13
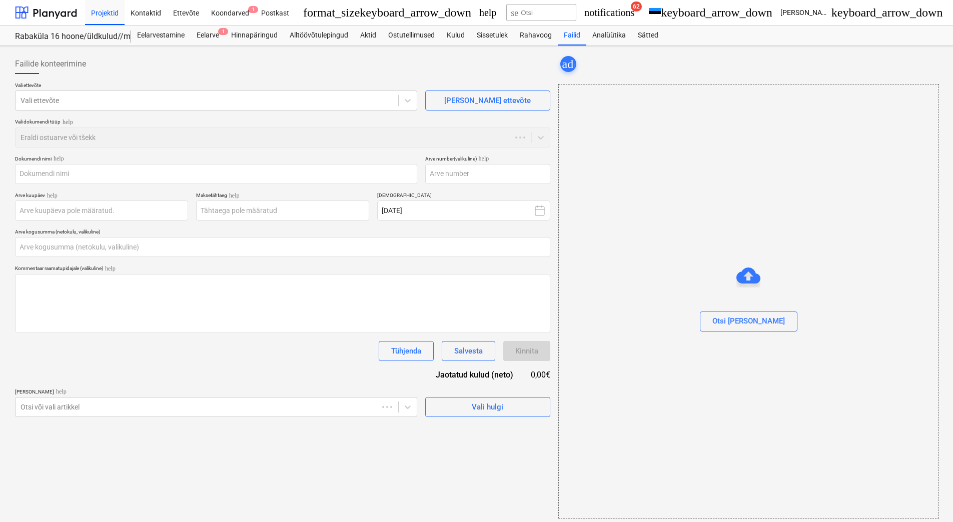
type input "0,00"
click at [124, 103] on div at bounding box center [207, 101] width 373 height 10
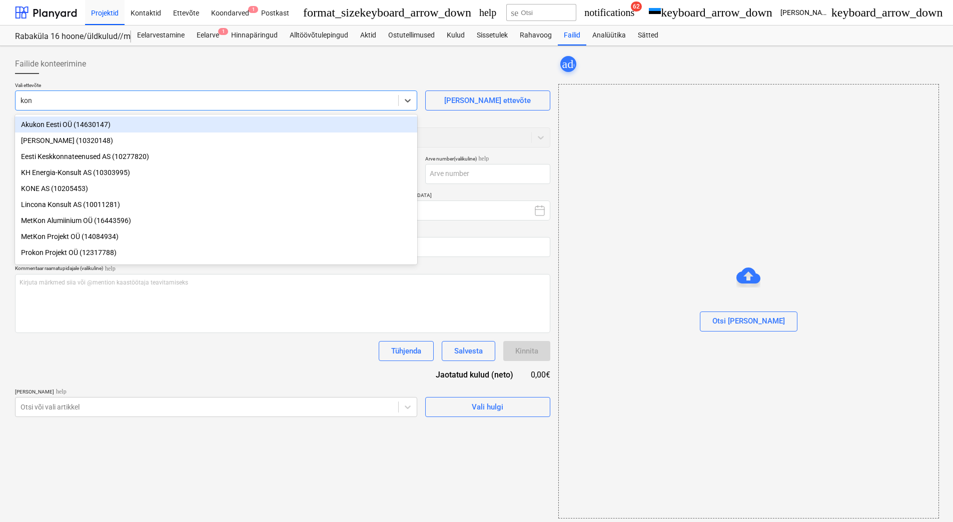
type input "kone"
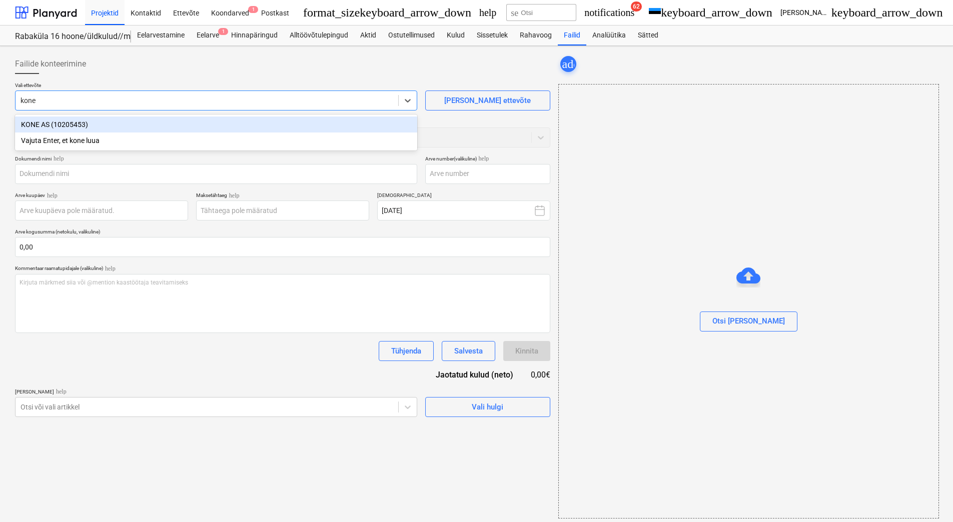
click at [114, 122] on div "KONE AS (10205453)" at bounding box center [216, 125] width 402 height 16
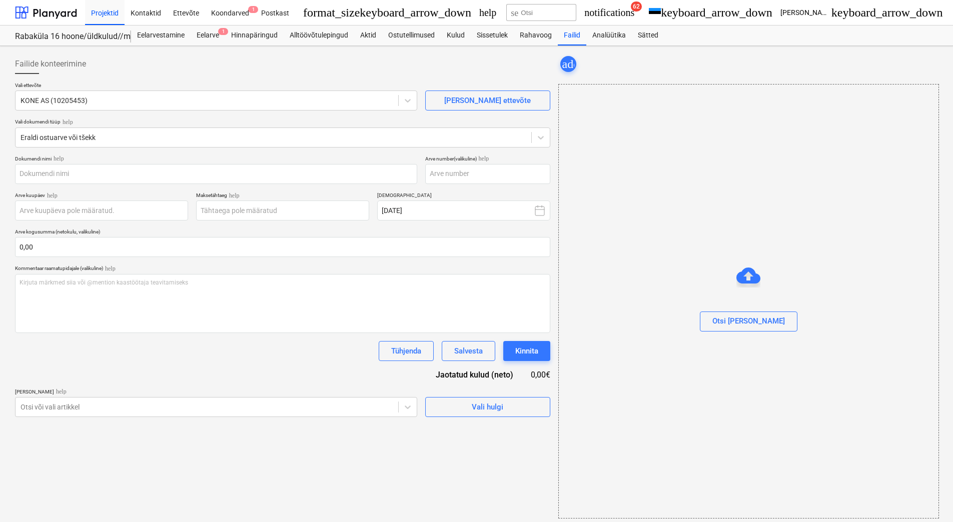
click at [121, 77] on div at bounding box center [282, 78] width 535 height 8
click at [93, 141] on div at bounding box center [274, 138] width 506 height 10
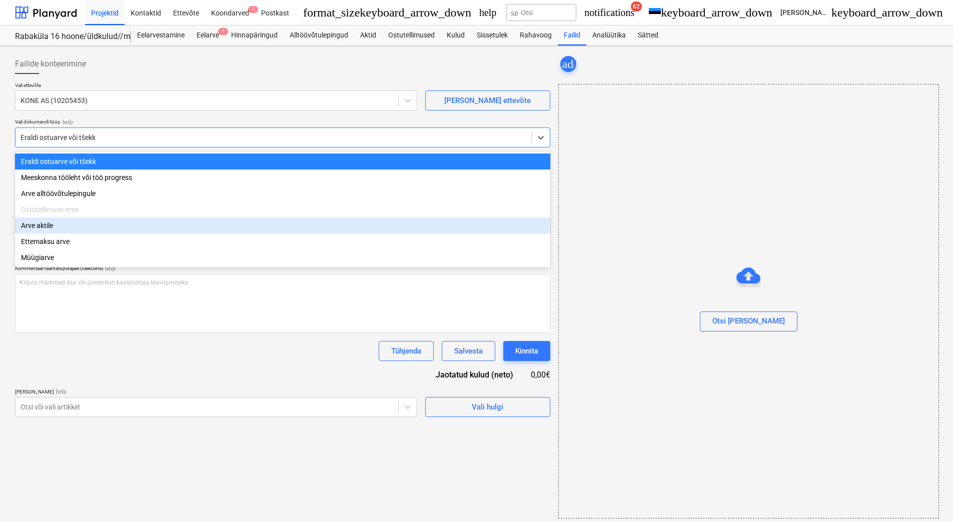
click at [78, 226] on div "Arve aktile" at bounding box center [282, 226] width 535 height 16
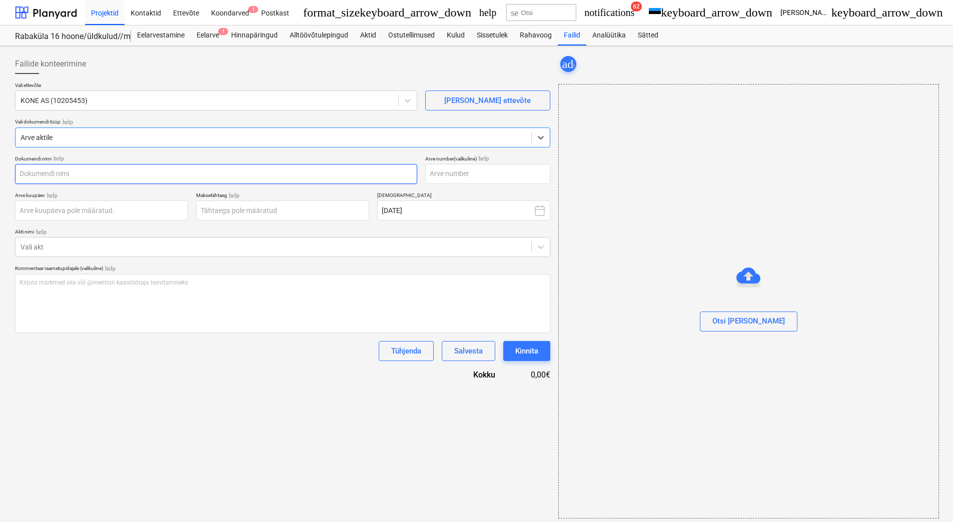
click at [83, 177] on input "text" at bounding box center [216, 174] width 402 height 20
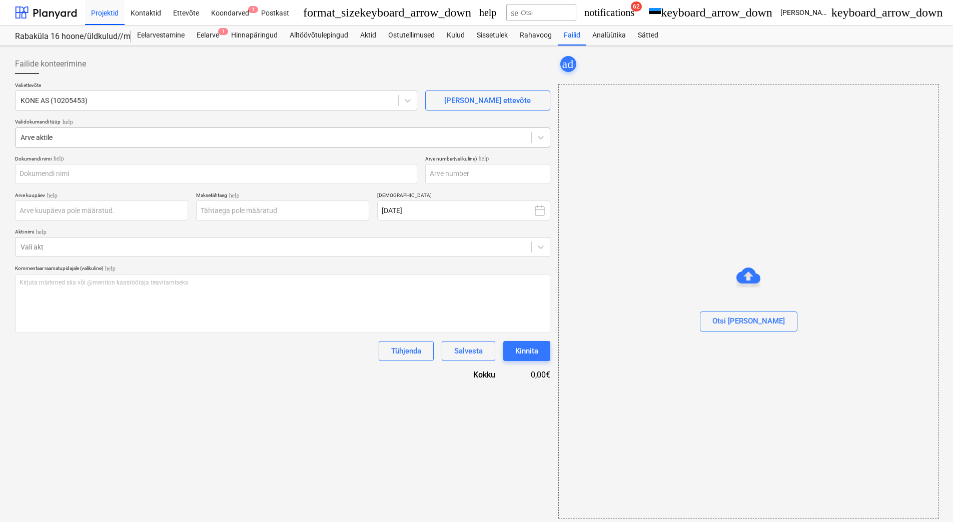
click at [112, 140] on div at bounding box center [274, 138] width 506 height 10
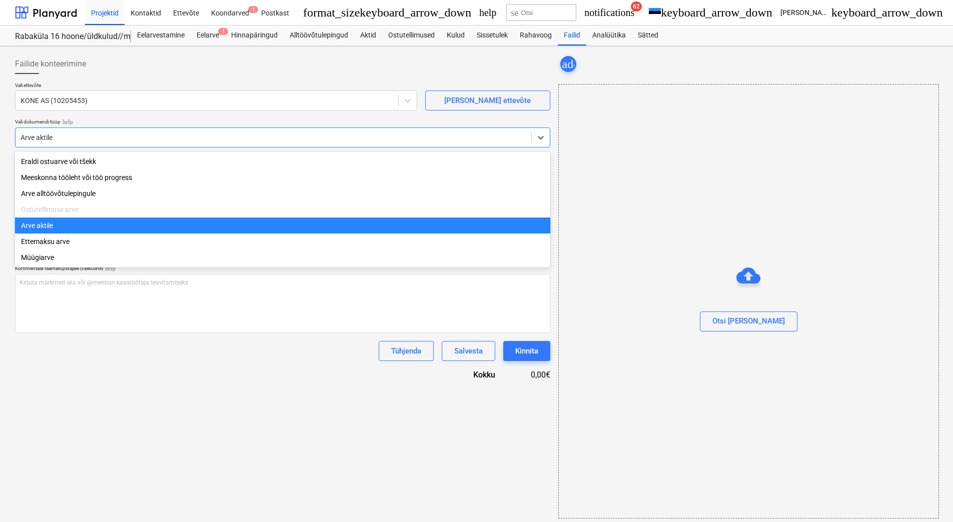
click at [112, 140] on div at bounding box center [274, 138] width 506 height 10
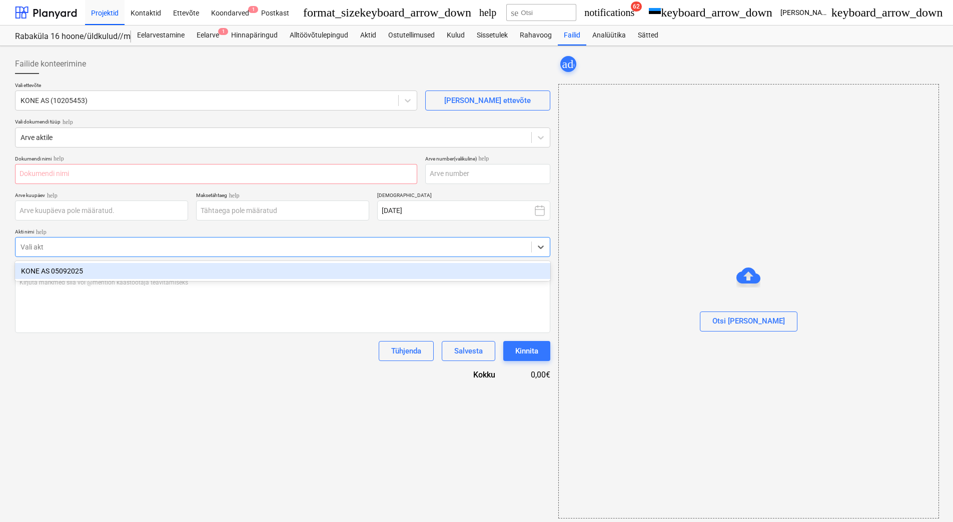
click at [60, 252] on div at bounding box center [274, 247] width 506 height 10
click at [59, 270] on div "KONE AS 05092025" at bounding box center [282, 271] width 535 height 16
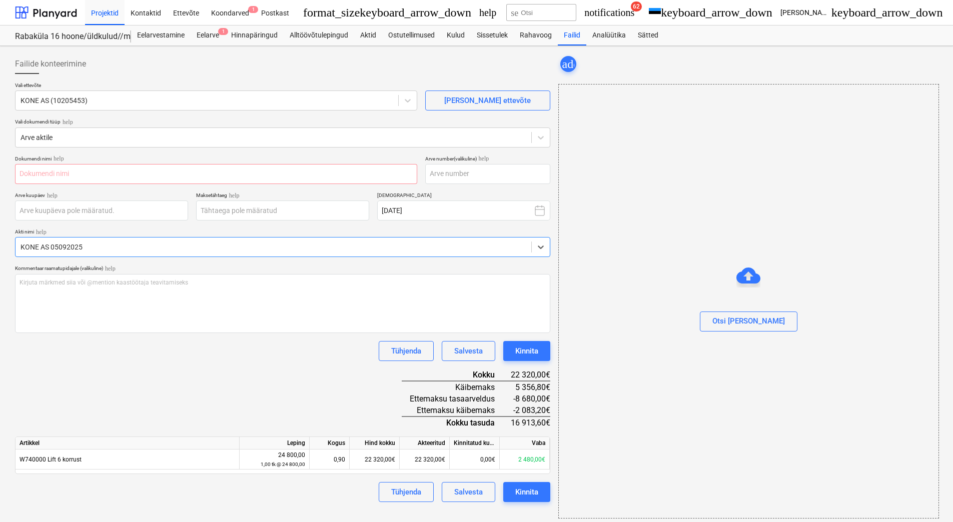
type input "Arve 224002065.pdf"
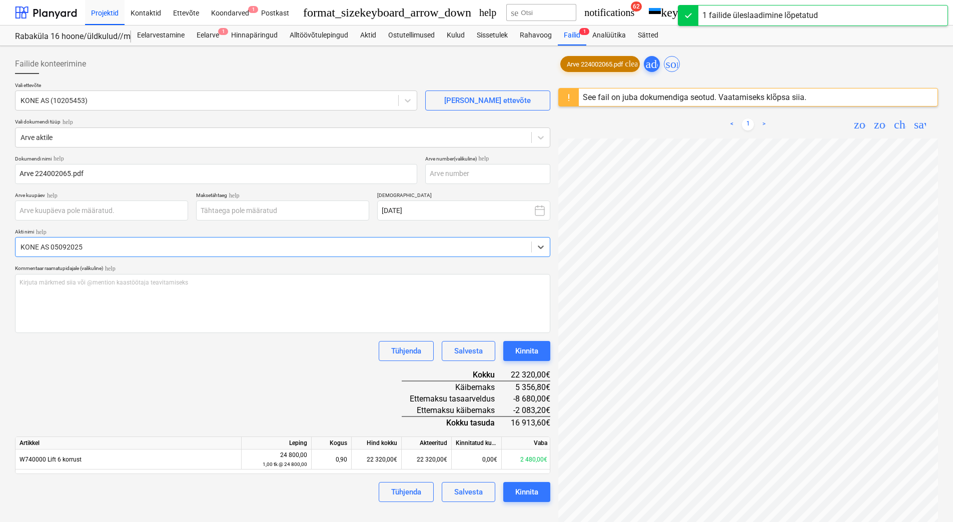
click at [600, 67] on span "Arve 224002065.pdf" at bounding box center [595, 65] width 69 height 8
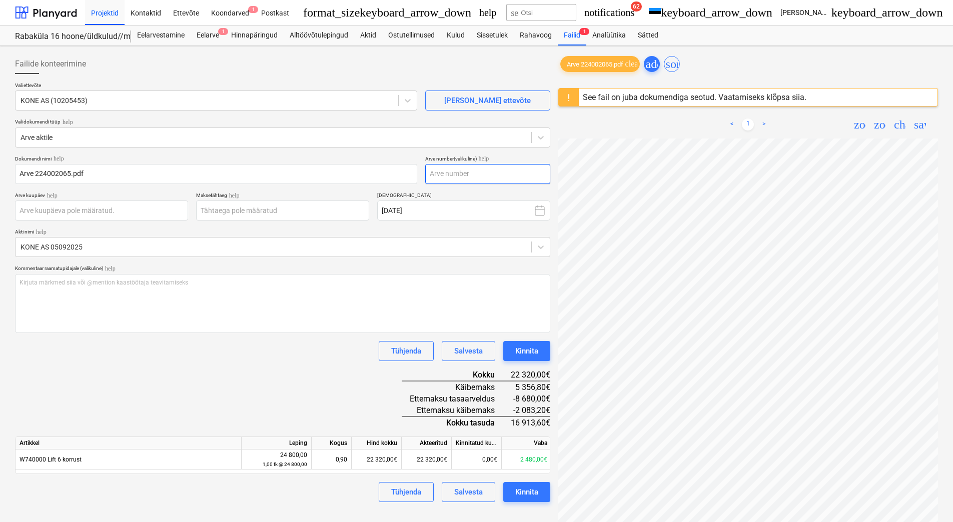
scroll to position [53, 61]
click at [448, 177] on input "text" at bounding box center [487, 174] width 125 height 20
type input "224002065"
click at [280, 208] on body "Projektid Kontaktid Ettevõte Koondarved 1 Postkast format_size keyboard_arrow_d…" at bounding box center [476, 261] width 953 height 522
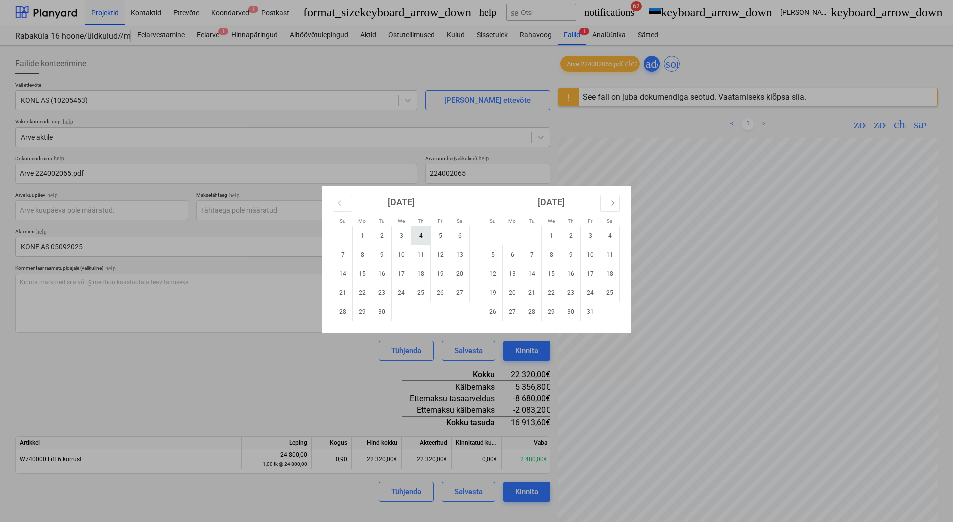
click at [425, 234] on td "4" at bounding box center [421, 236] width 20 height 19
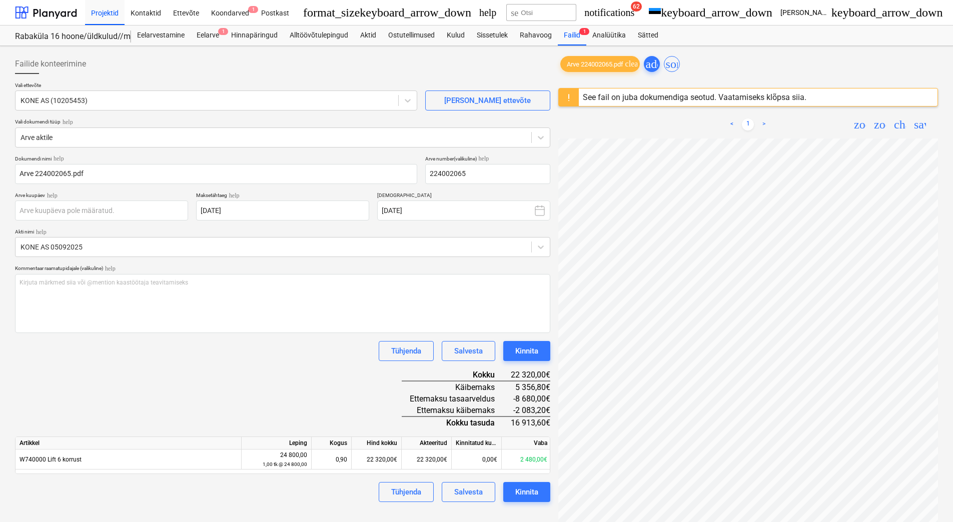
type input "[DATE]"
click at [77, 213] on body "Projektid Kontaktid Ettevõte Koondarved 1 Postkast format_size keyboard_arrow_d…" at bounding box center [476, 261] width 953 height 522
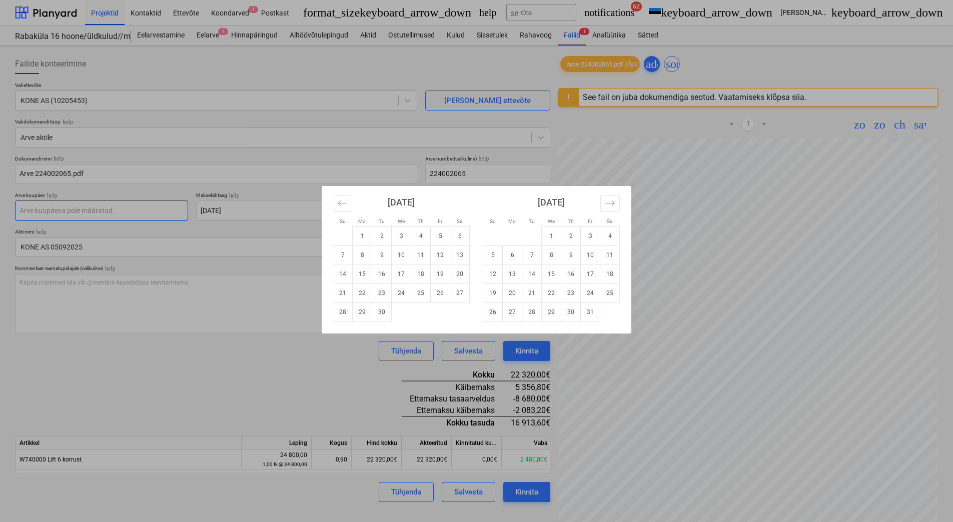
click at [77, 213] on div "Su Mo Tu We Th Fr Sa Su Mo Tu We Th Fr Sa [DATE] 1 2 3 4 5 6 7 8 9 10 11 12 13 …" at bounding box center [476, 261] width 953 height 522
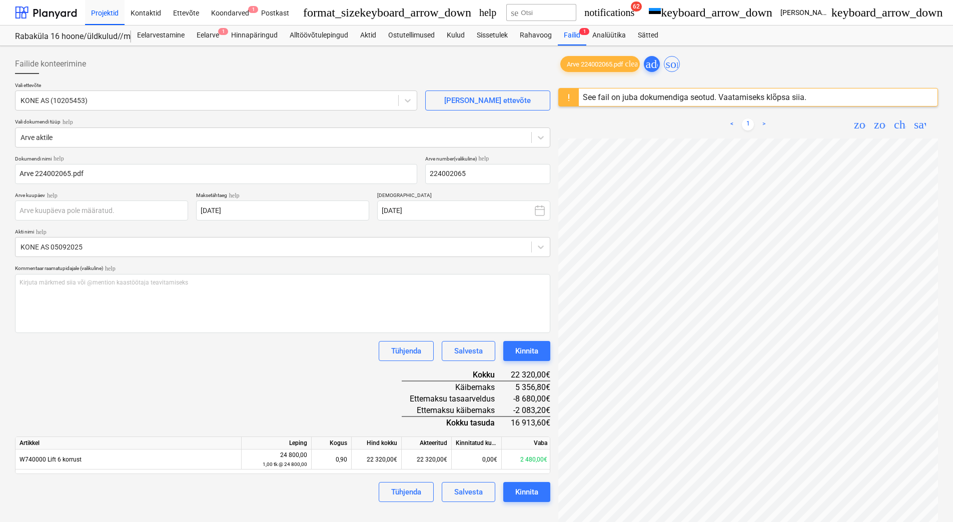
click at [194, 375] on div "Dokumendi nimi help Arve 224002065.pdf Arve number (valikuline) help 224002065 …" at bounding box center [282, 329] width 535 height 347
click at [107, 211] on body "Projektid Kontaktid Ettevõte Koondarved 1 Postkast format_size keyboard_arrow_d…" at bounding box center [476, 261] width 953 height 522
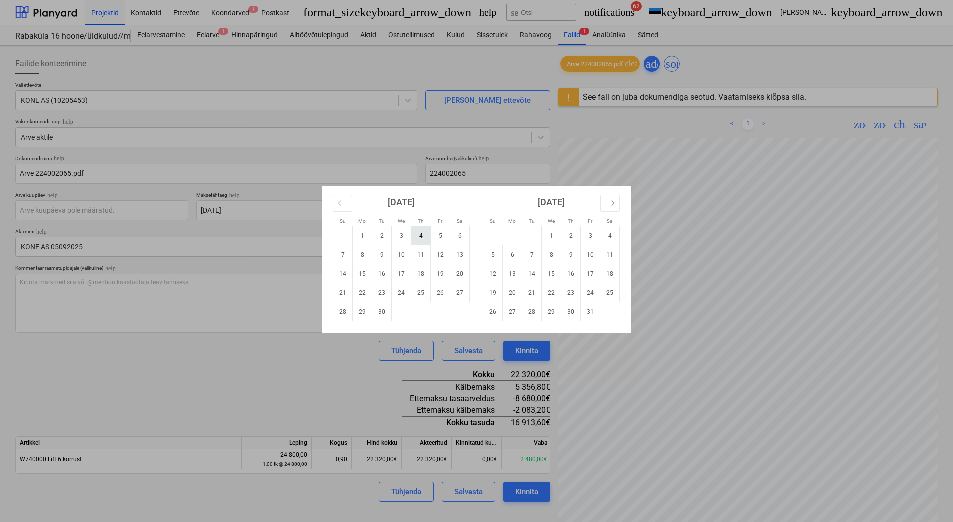
click at [423, 239] on td "4" at bounding box center [421, 236] width 20 height 19
type input "[DATE]"
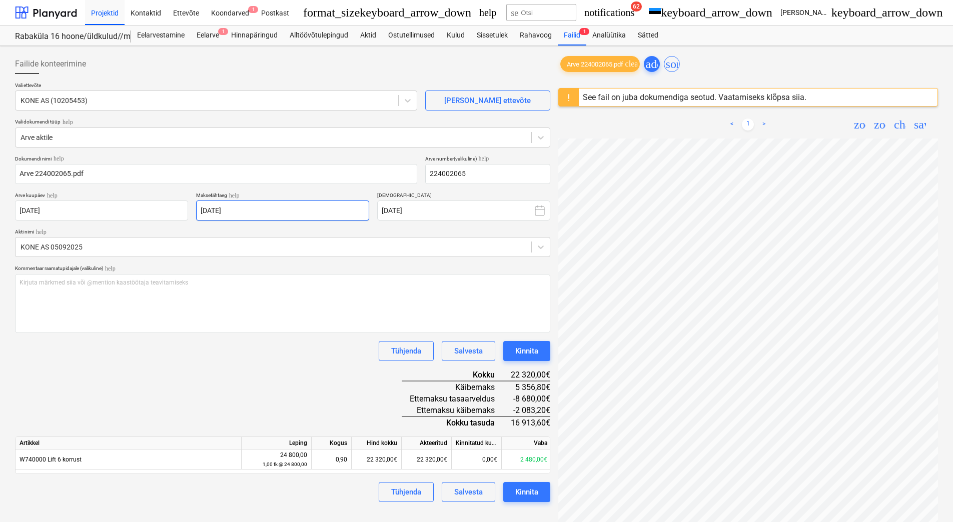
click at [297, 215] on body "Projektid Kontaktid Ettevõte Koondarved 1 Postkast format_size keyboard_arrow_d…" at bounding box center [476, 261] width 953 height 522
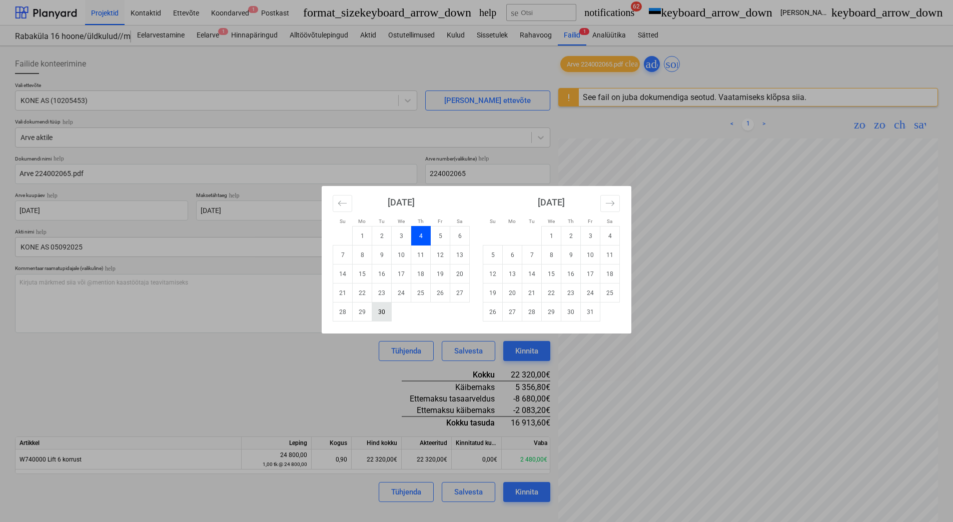
click at [378, 312] on td "30" at bounding box center [382, 312] width 20 height 19
type input "[DATE]"
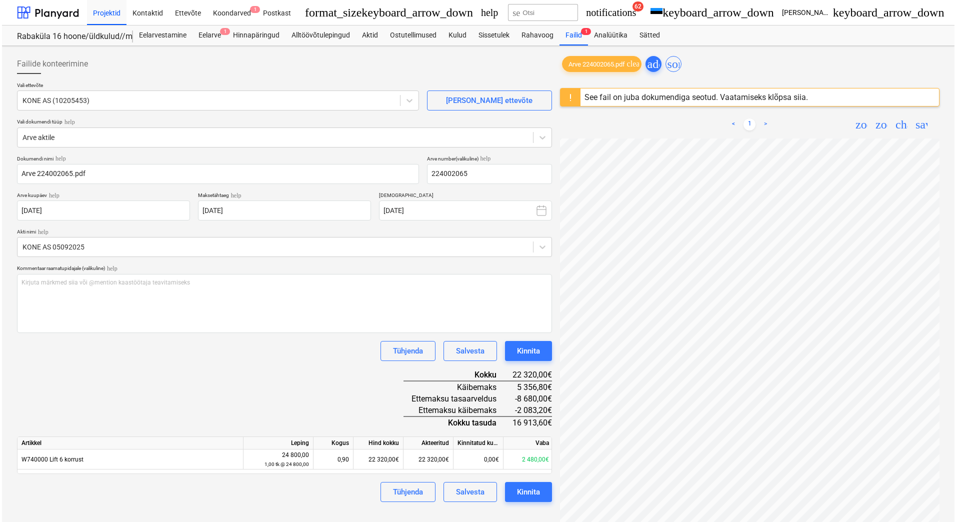
scroll to position [145, 73]
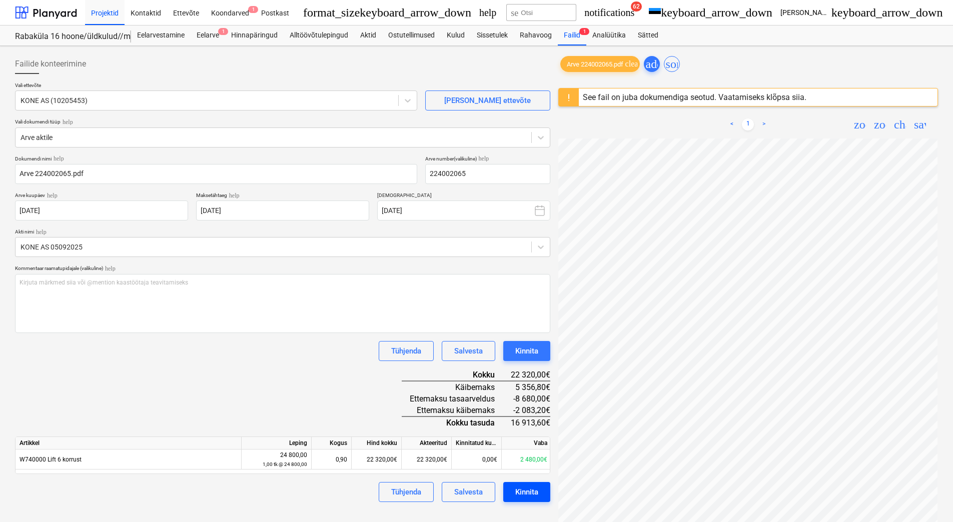
click at [523, 490] on div "Kinnita" at bounding box center [526, 492] width 23 height 13
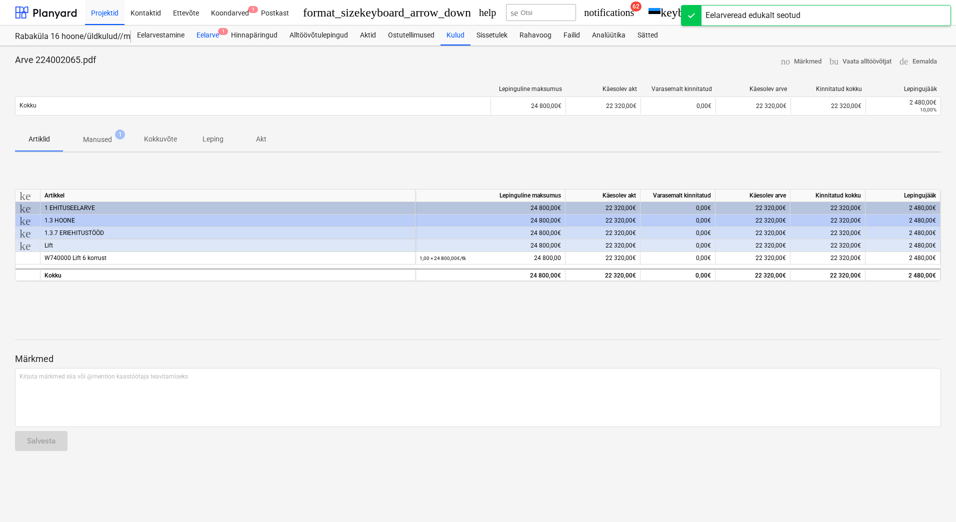
click at [211, 35] on div "Eelarve 1" at bounding box center [208, 36] width 35 height 20
